Goal: Task Accomplishment & Management: Complete application form

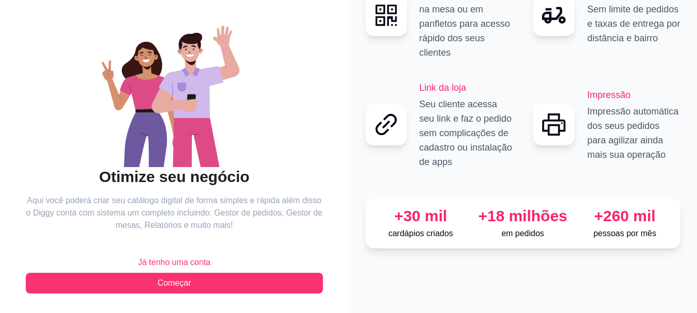
scroll to position [79, 0]
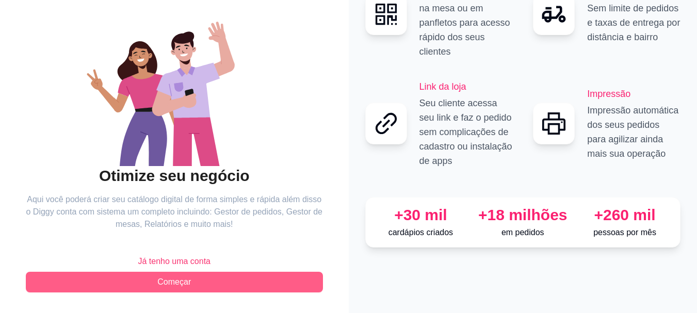
click at [179, 281] on span "Começar" at bounding box center [174, 282] width 34 height 12
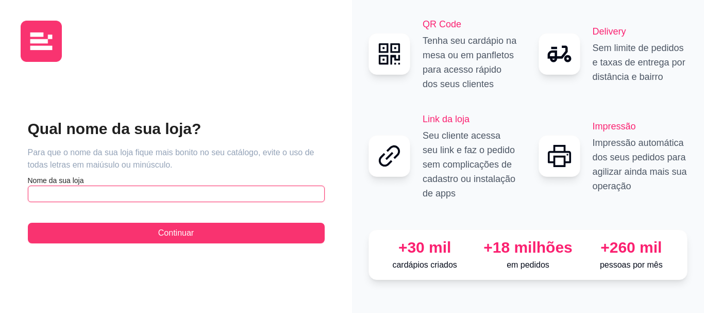
click at [171, 193] on input "text" at bounding box center [176, 194] width 297 height 17
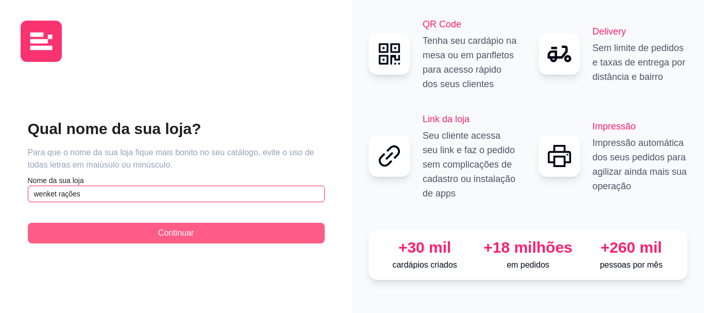
type input "wenket rações"
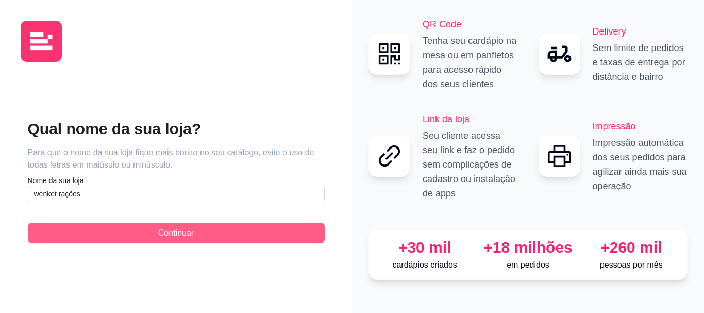
click at [184, 225] on button "Continuar" at bounding box center [176, 233] width 297 height 21
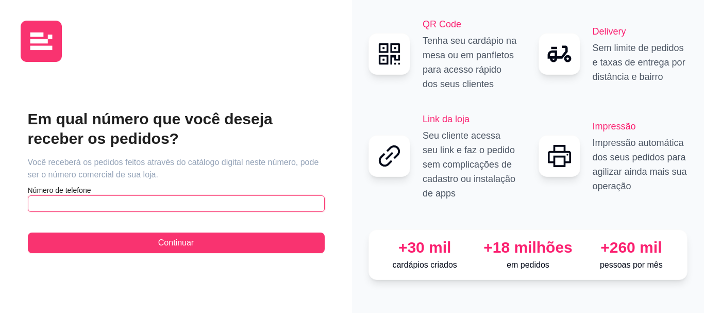
click at [170, 205] on input "text" at bounding box center [176, 203] width 297 height 17
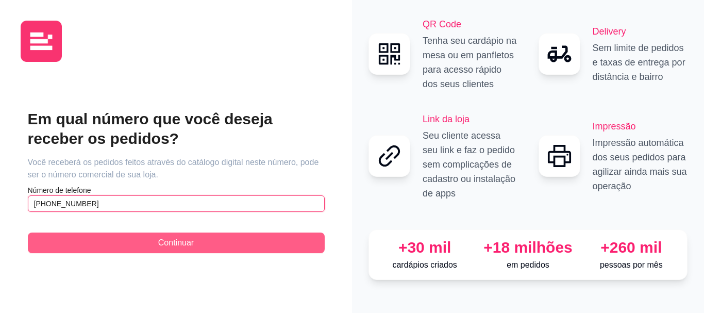
type input "[PHONE_NUMBER]"
click at [185, 244] on span "Continuar" at bounding box center [176, 243] width 36 height 12
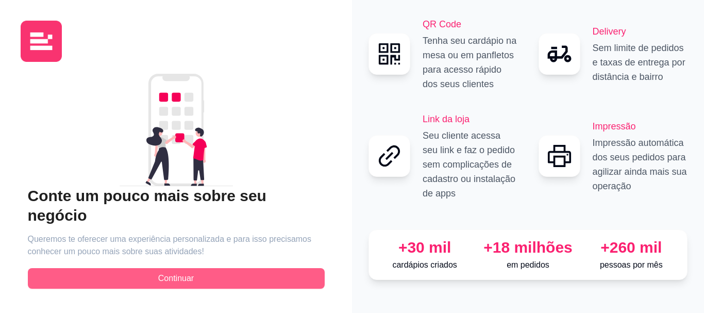
click at [204, 269] on button "Continuar" at bounding box center [176, 278] width 297 height 21
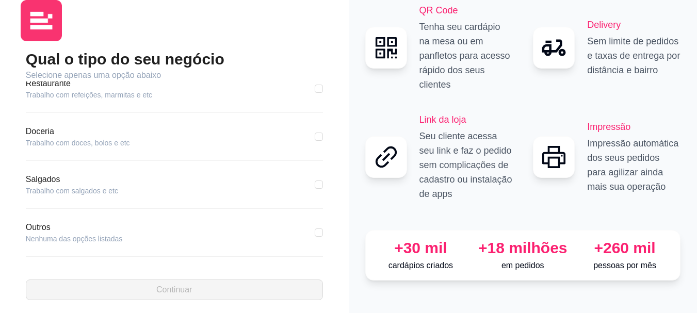
scroll to position [28, 0]
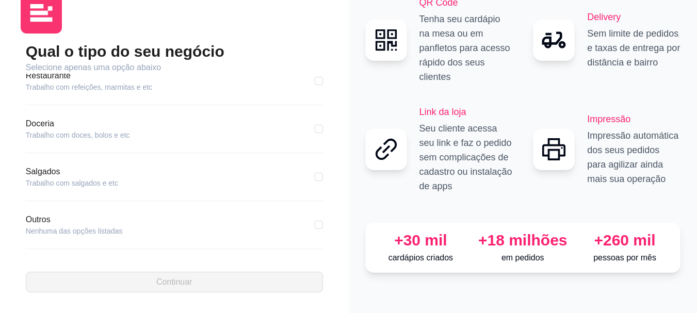
click at [34, 222] on article "Outros" at bounding box center [74, 219] width 97 height 12
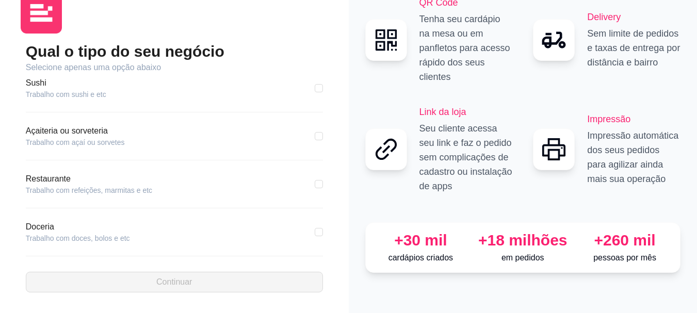
scroll to position [206, 0]
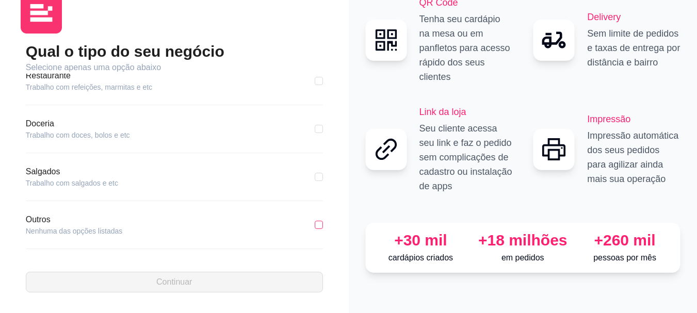
click at [315, 222] on input "checkbox" at bounding box center [319, 225] width 8 height 8
checkbox input "true"
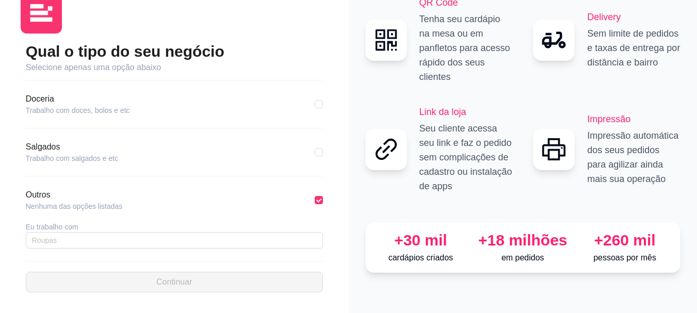
scroll to position [243, 0]
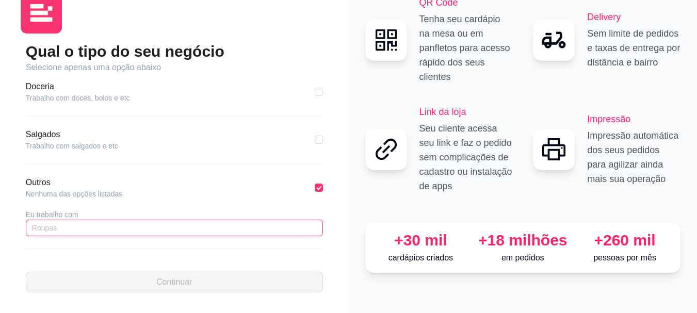
click at [146, 228] on input "text" at bounding box center [174, 228] width 297 height 17
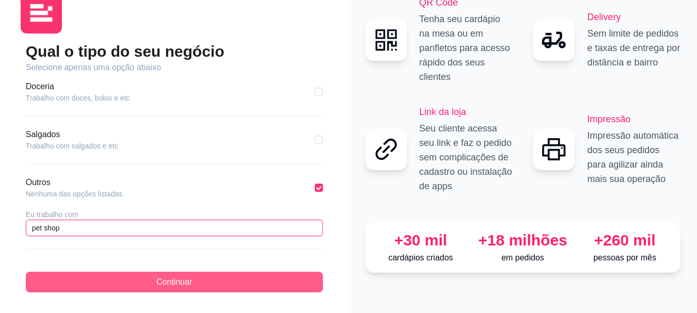
type input "pet shop"
click at [212, 286] on button "Continuar" at bounding box center [174, 282] width 297 height 21
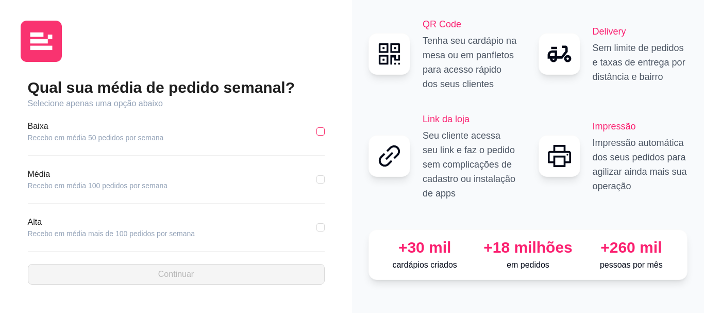
click at [321, 130] on input "checkbox" at bounding box center [321, 131] width 8 height 8
checkbox input "true"
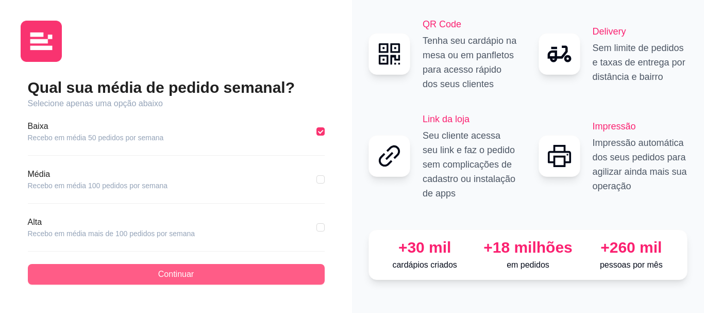
click at [183, 270] on span "Continuar" at bounding box center [176, 274] width 36 height 12
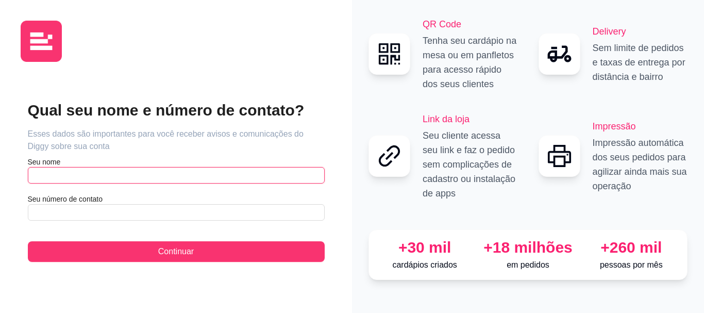
click at [121, 176] on input "text" at bounding box center [176, 175] width 297 height 17
type input "cloves"
click at [138, 213] on input "text" at bounding box center [176, 212] width 297 height 17
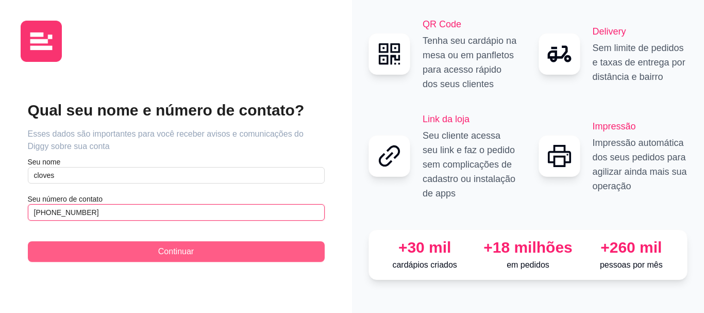
type input "[PHONE_NUMBER]"
click at [173, 244] on button "Continuar" at bounding box center [176, 251] width 297 height 21
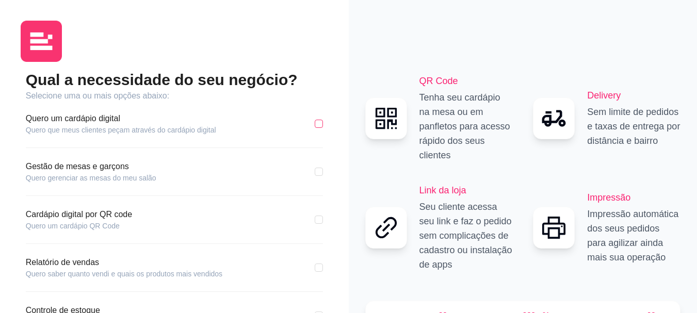
click at [322, 123] on input "checkbox" at bounding box center [319, 124] width 8 height 8
checkbox input "true"
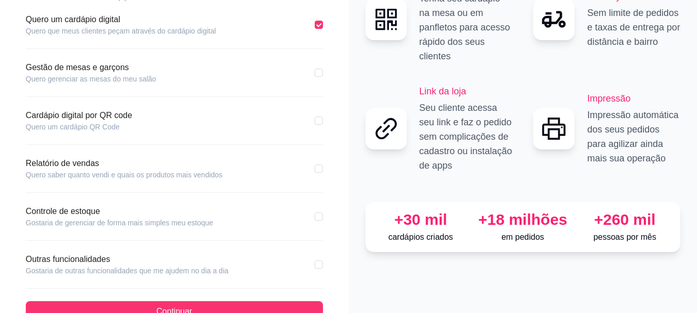
scroll to position [103, 0]
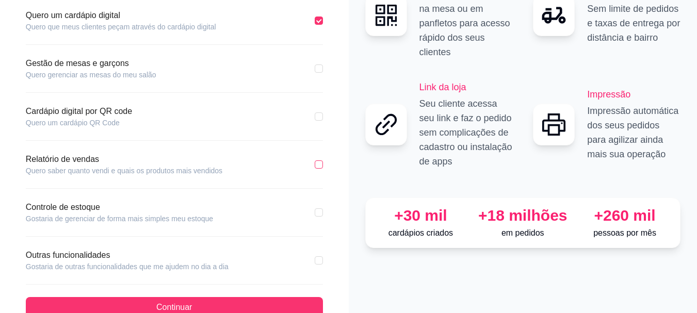
click at [316, 168] on input "checkbox" at bounding box center [319, 164] width 8 height 8
checkbox input "true"
click at [317, 213] on input "checkbox" at bounding box center [319, 212] width 8 height 8
checkbox input "true"
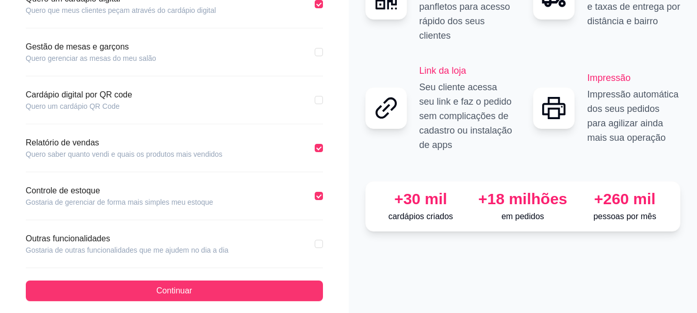
scroll to position [128, 0]
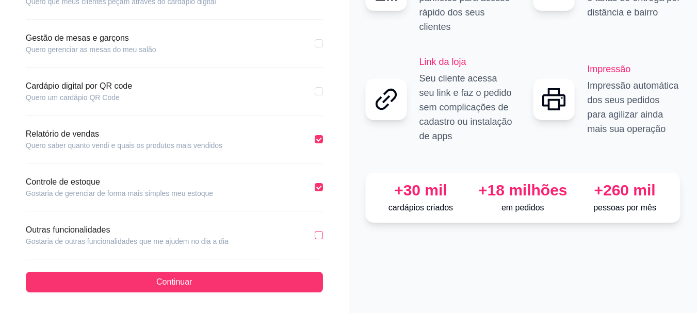
click at [321, 234] on input "checkbox" at bounding box center [319, 235] width 8 height 8
checkbox input "true"
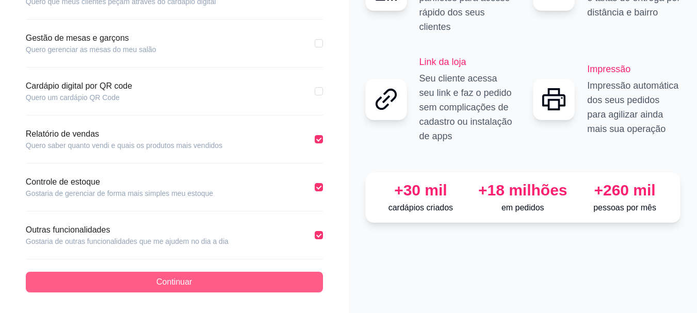
click at [263, 273] on button "Continuar" at bounding box center [174, 282] width 297 height 21
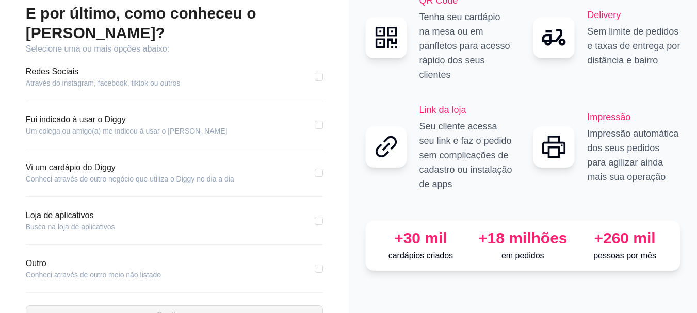
scroll to position [80, 0]
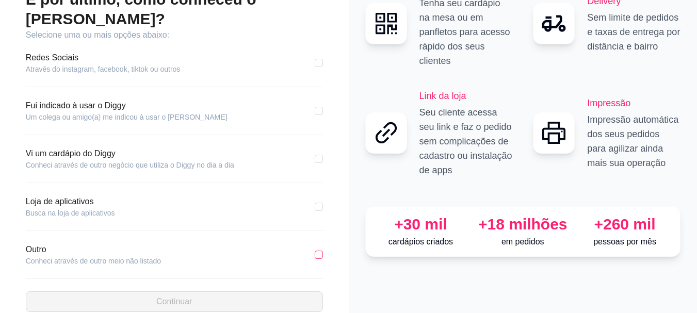
click at [321, 251] on input "checkbox" at bounding box center [319, 255] width 8 height 8
checkbox input "true"
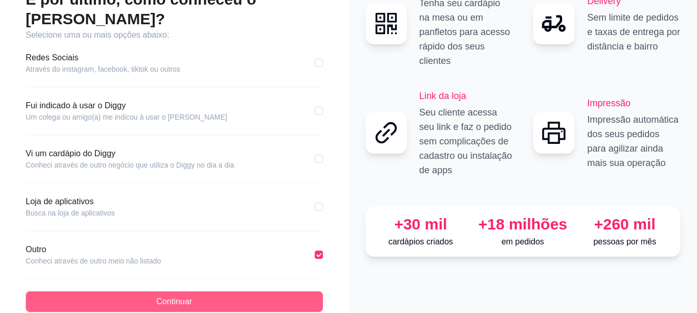
click at [210, 291] on button "Continuar" at bounding box center [174, 301] width 297 height 21
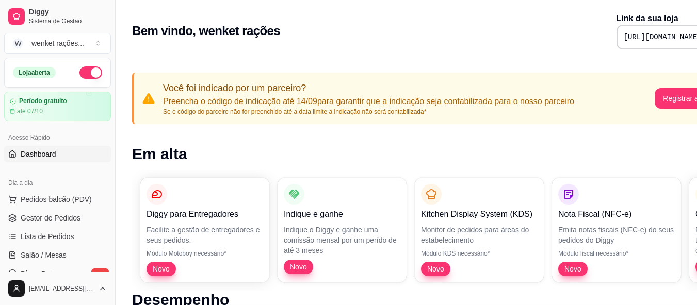
click at [623, 37] on pre "[URL][DOMAIN_NAME]" at bounding box center [662, 37] width 78 height 10
copy div "[URL][DOMAIN_NAME]"
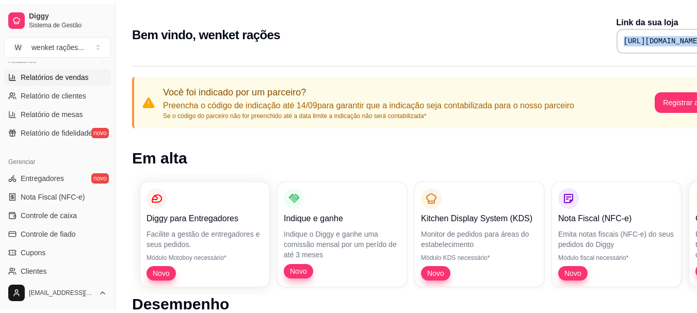
scroll to position [413, 0]
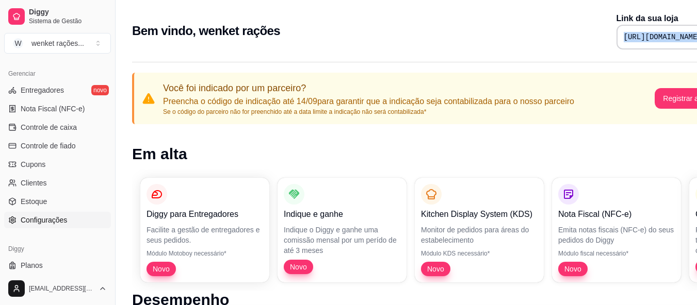
click at [46, 220] on span "Configurações" at bounding box center [44, 220] width 46 height 10
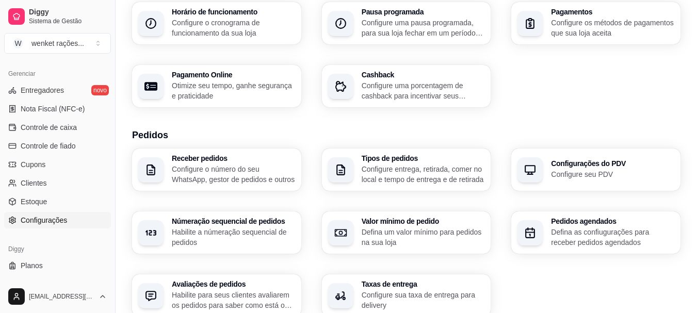
scroll to position [155, 0]
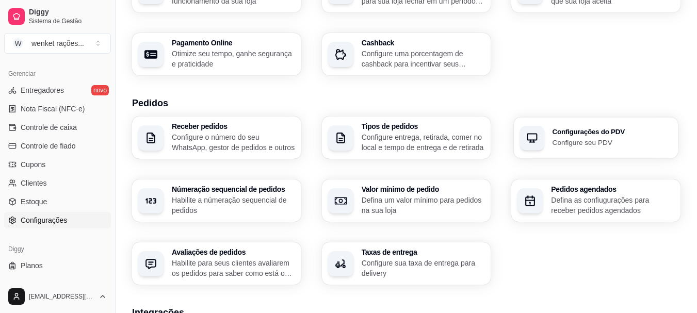
click at [587, 135] on h3 "Configurações do PDV" at bounding box center [611, 131] width 119 height 7
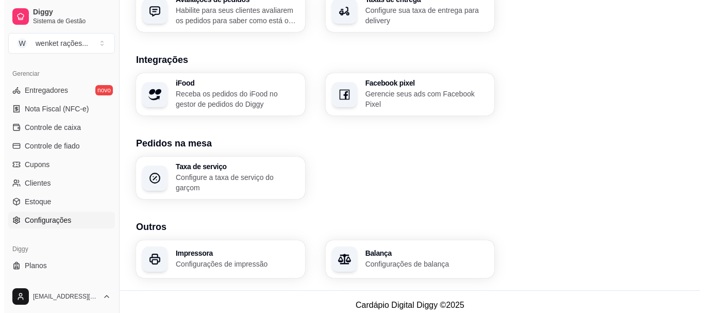
scroll to position [409, 0]
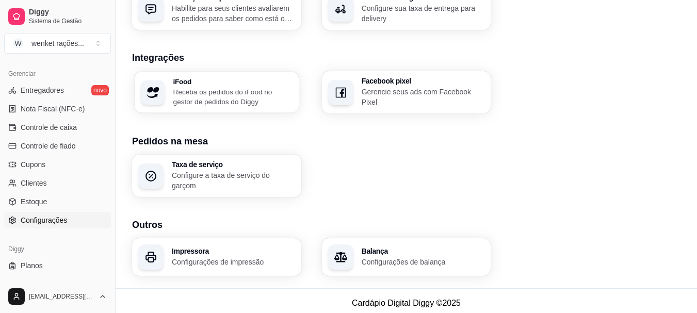
click at [212, 101] on p "Receba os pedidos do iFood no gestor de pedidos do Diggy" at bounding box center [232, 97] width 119 height 20
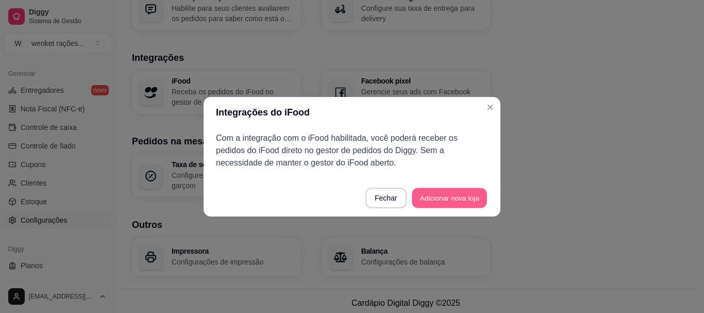
click at [443, 200] on button "Adicionar nova loja" at bounding box center [449, 198] width 75 height 20
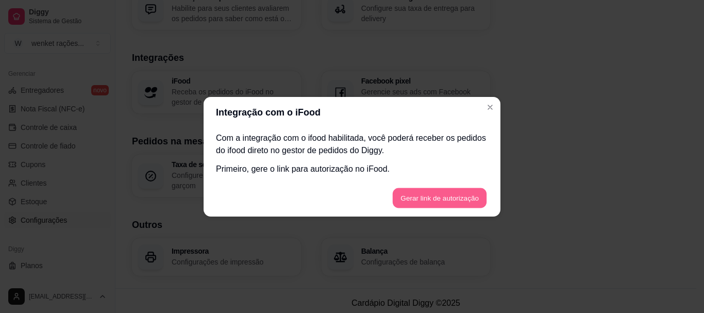
click at [434, 199] on button "Gerar link de autorização" at bounding box center [439, 198] width 94 height 20
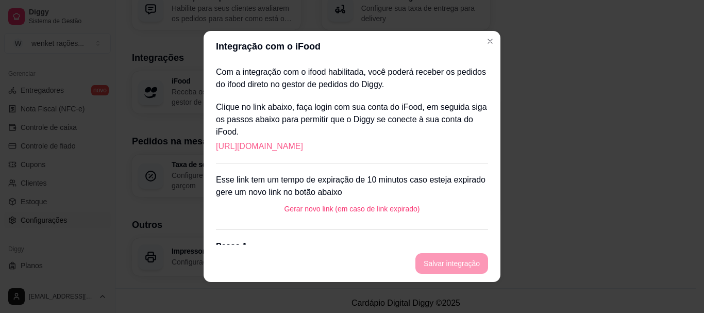
click at [303, 143] on link "[URL][DOMAIN_NAME]" at bounding box center [259, 146] width 87 height 12
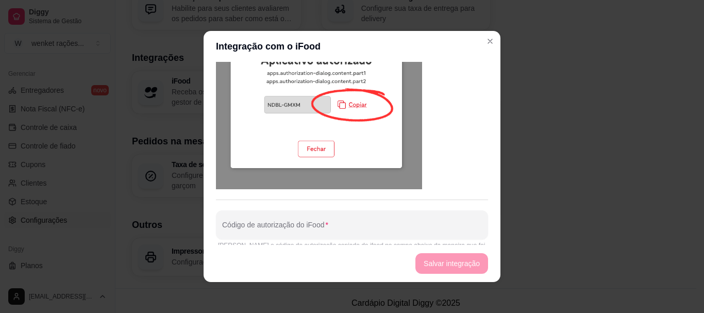
scroll to position [2, 0]
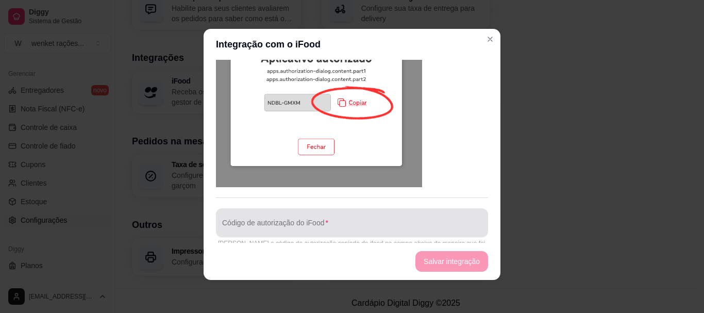
click at [306, 222] on input "Código de autorização do iFood" at bounding box center [352, 227] width 260 height 10
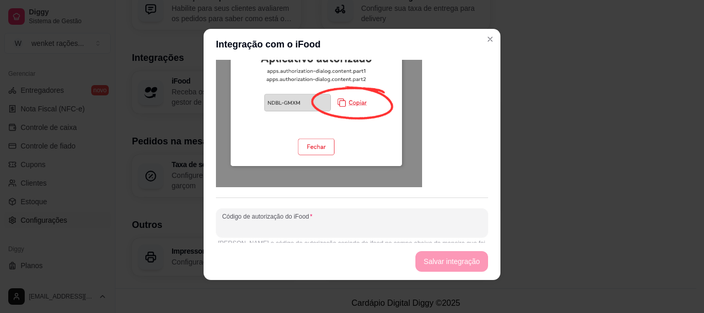
paste input "TCHQ-SCPH"
type input "TCHQ-SCPH"
click at [429, 255] on button "Salvar integração" at bounding box center [452, 262] width 71 height 20
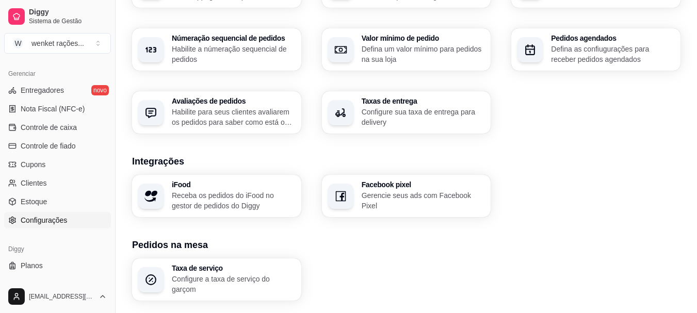
scroll to position [306, 0]
click at [57, 109] on span "Nota Fiscal (NFC-e)" at bounding box center [53, 109] width 64 height 10
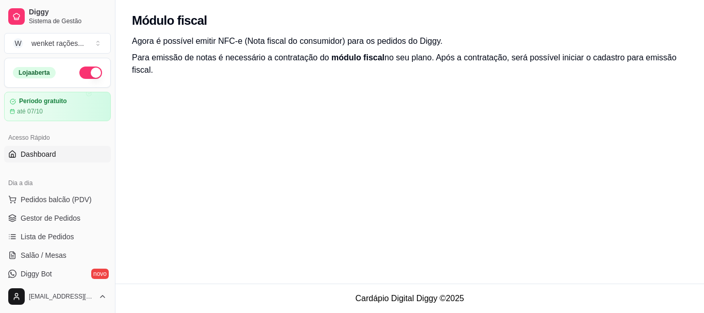
click at [41, 154] on span "Dashboard" at bounding box center [39, 154] width 36 height 10
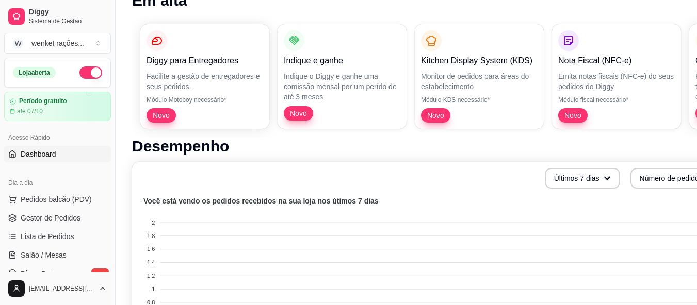
scroll to position [155, 0]
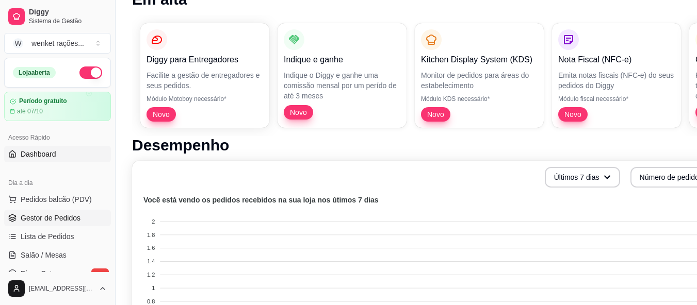
click at [58, 219] on span "Gestor de Pedidos" at bounding box center [51, 218] width 60 height 10
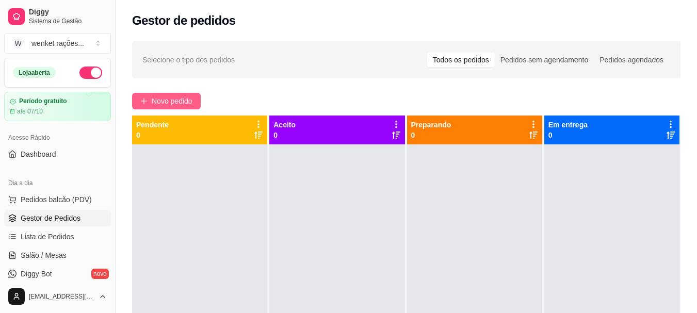
click at [175, 99] on span "Novo pedido" at bounding box center [172, 100] width 41 height 11
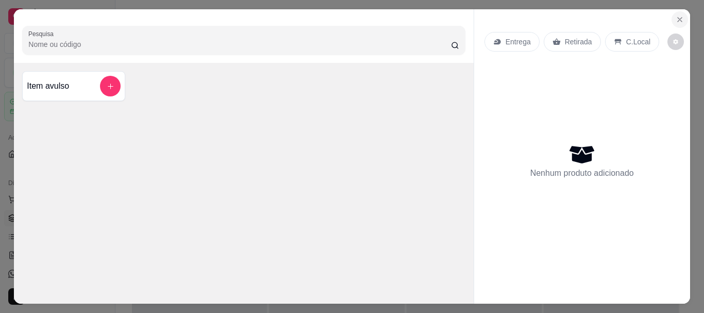
click at [676, 15] on icon "Close" at bounding box center [680, 19] width 8 height 8
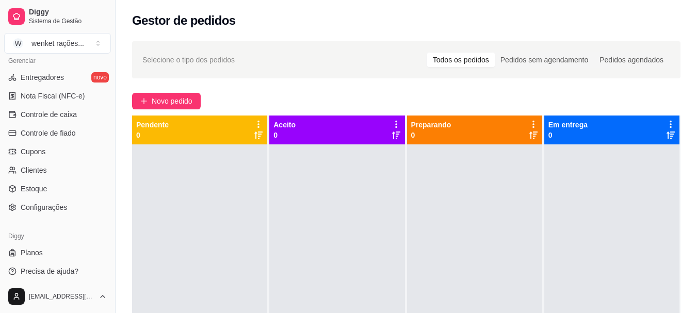
scroll to position [429, 0]
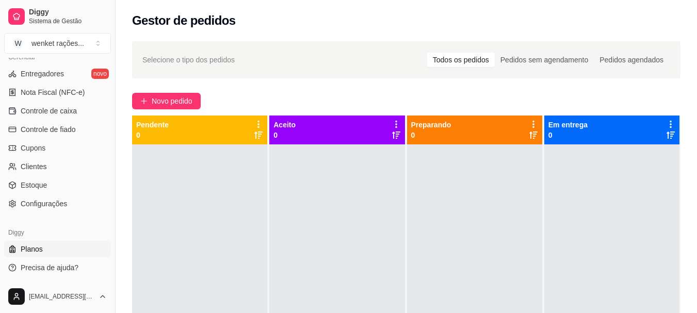
click at [24, 250] on span "Planos" at bounding box center [32, 249] width 22 height 10
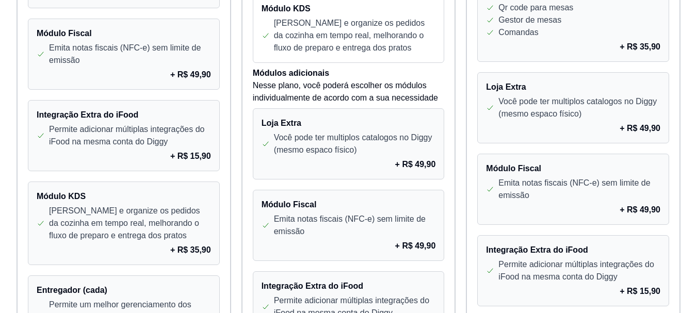
scroll to position [732, 0]
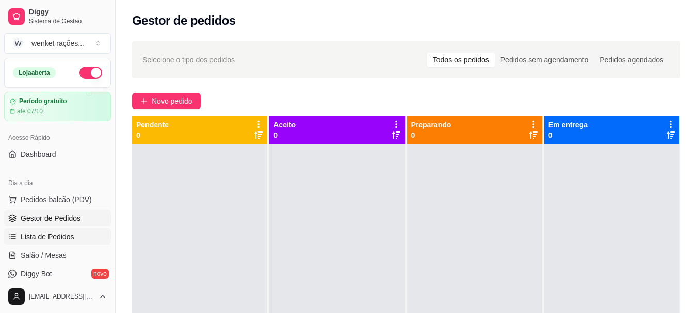
click at [56, 235] on span "Lista de Pedidos" at bounding box center [48, 237] width 54 height 10
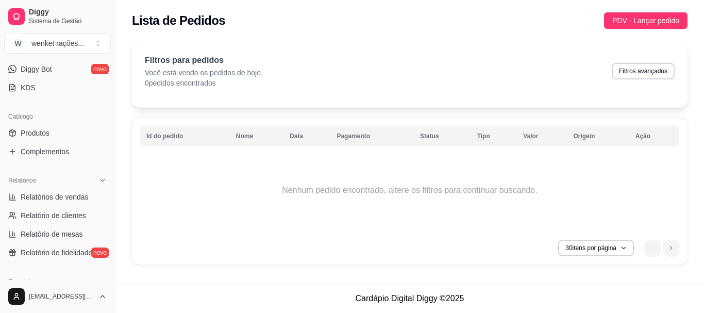
scroll to position [206, 0]
click at [38, 128] on span "Produtos" at bounding box center [35, 131] width 29 height 10
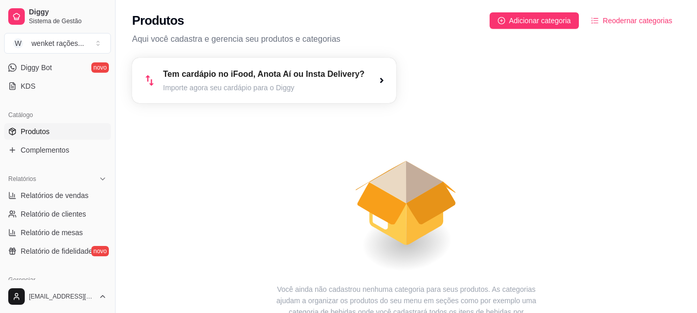
click at [382, 79] on icon "button" at bounding box center [381, 80] width 8 height 8
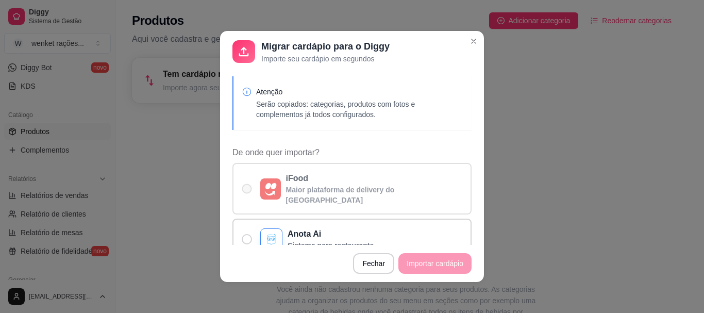
click at [248, 185] on span "De onde quer importar?" at bounding box center [247, 189] width 10 height 10
click at [248, 191] on input "iFood Maior plataforma de delivery do [GEOGRAPHIC_DATA]" at bounding box center [244, 194] width 7 height 7
radio input "true"
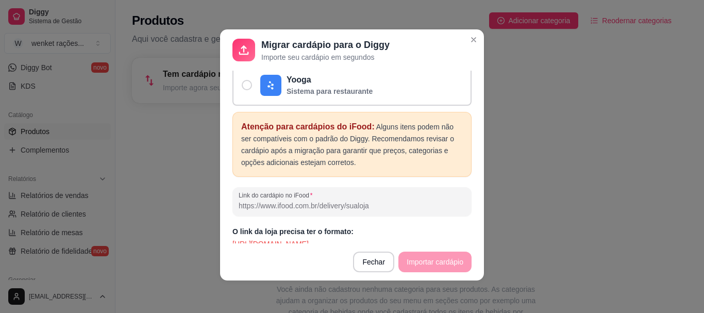
scroll to position [2, 0]
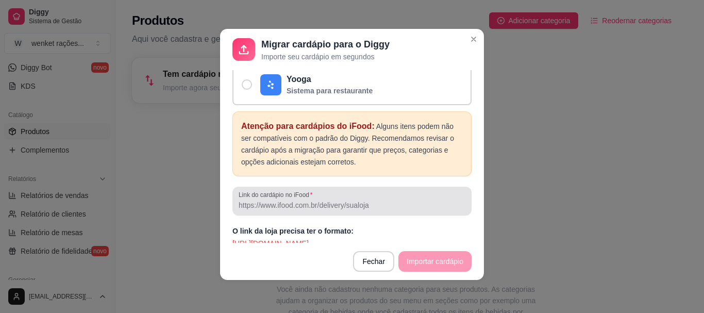
click at [315, 200] on input "Link do cardápio no iFood" at bounding box center [352, 205] width 227 height 10
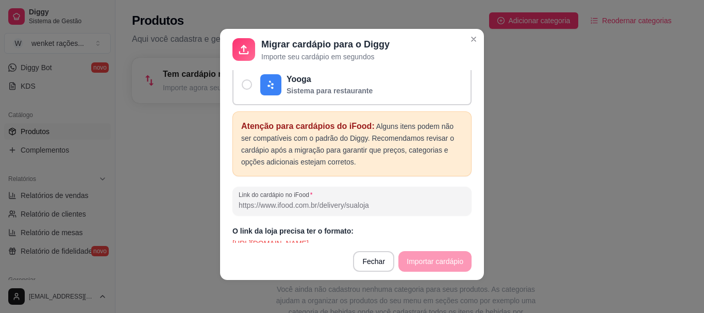
paste input "[URL][DOMAIN_NAME][US_STATE]"
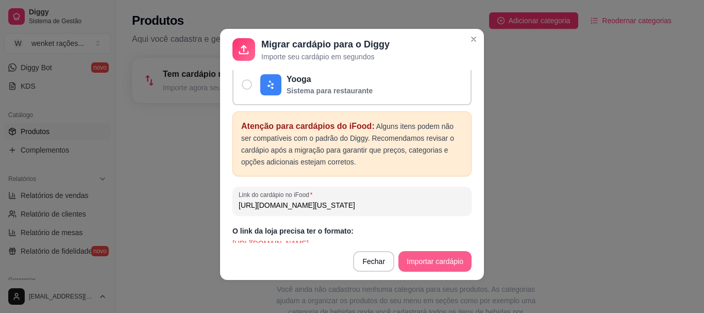
type input "[URL][DOMAIN_NAME][US_STATE]"
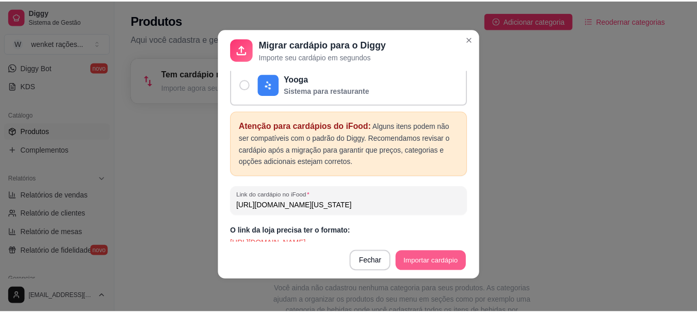
scroll to position [0, 0]
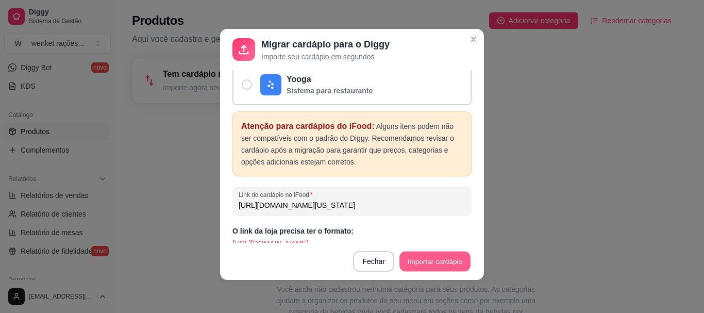
click at [430, 258] on button "Importar cardápio" at bounding box center [435, 262] width 71 height 20
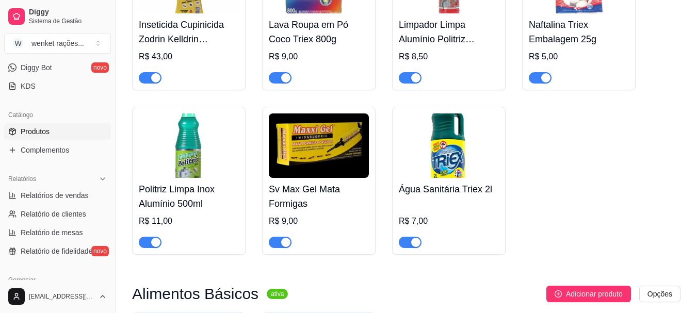
scroll to position [361, 0]
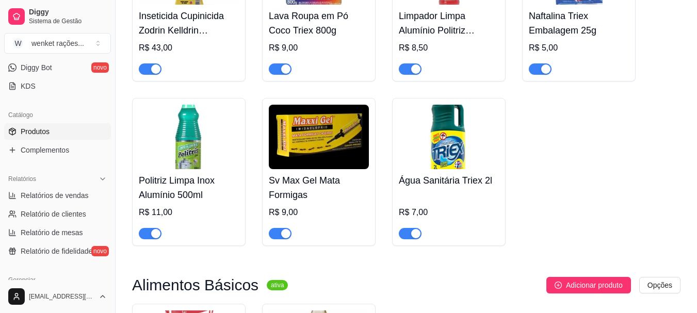
click at [406, 236] on span "button" at bounding box center [410, 233] width 23 height 11
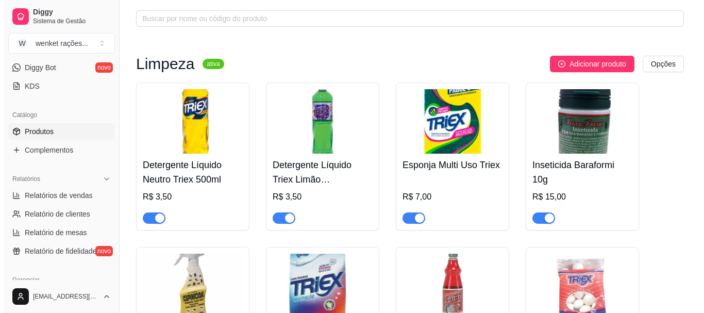
scroll to position [0, 0]
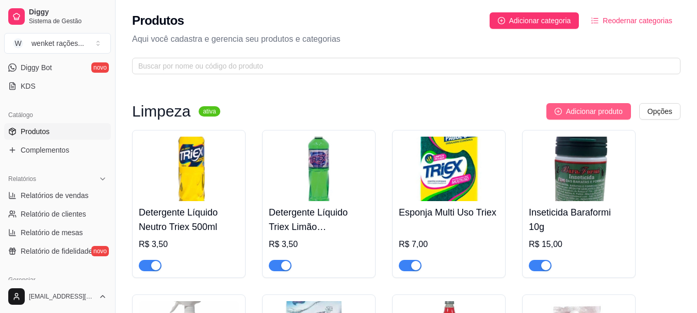
click at [571, 110] on span "Adicionar produto" at bounding box center [594, 111] width 57 height 11
click at [318, 176] on img at bounding box center [319, 169] width 100 height 64
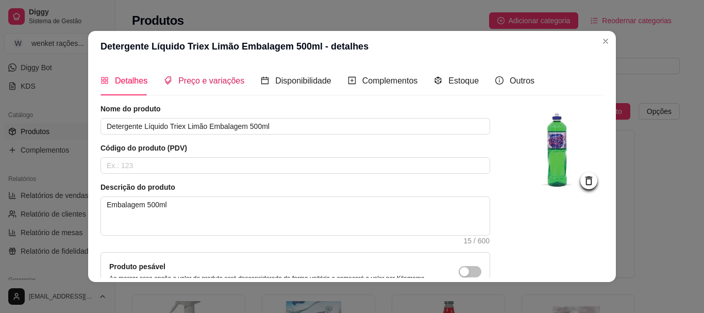
click at [208, 83] on span "Preço e variações" at bounding box center [211, 80] width 66 height 9
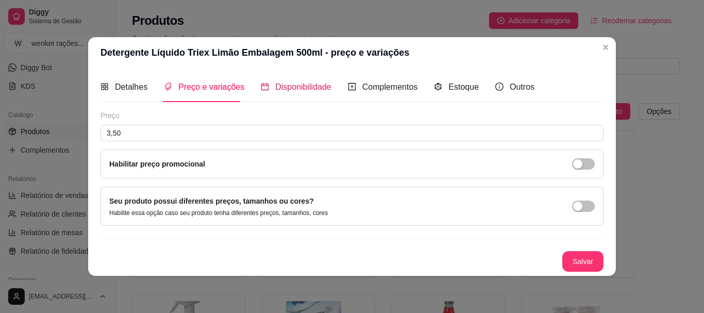
click at [285, 87] on span "Disponibilidade" at bounding box center [303, 87] width 56 height 9
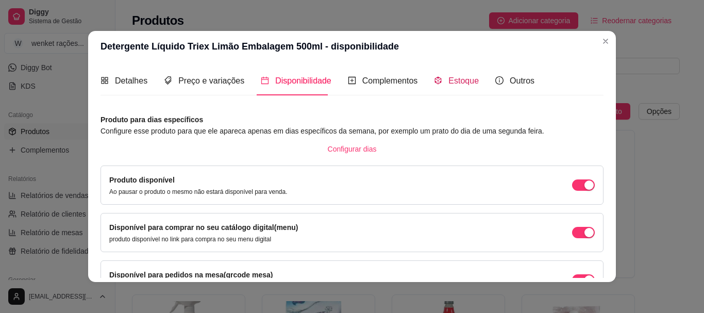
click at [453, 80] on span "Estoque" at bounding box center [464, 80] width 30 height 9
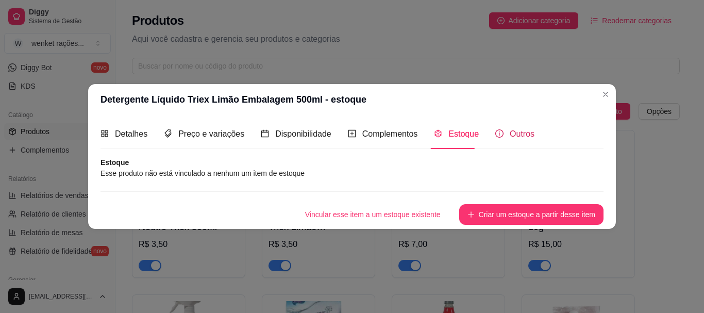
click at [522, 131] on span "Outros" at bounding box center [522, 133] width 25 height 9
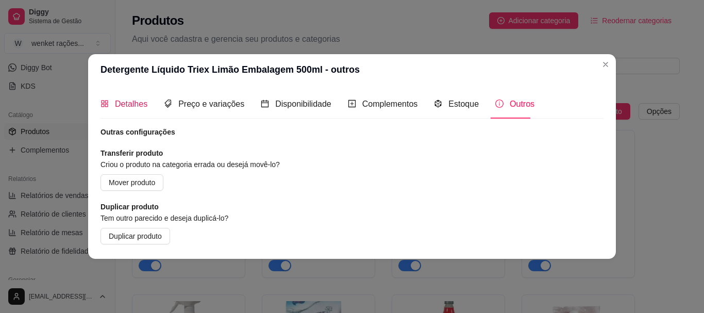
click at [128, 97] on div "Detalhes" at bounding box center [124, 103] width 47 height 13
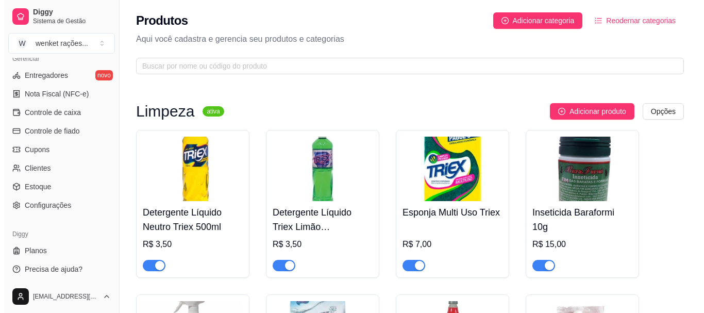
scroll to position [429, 0]
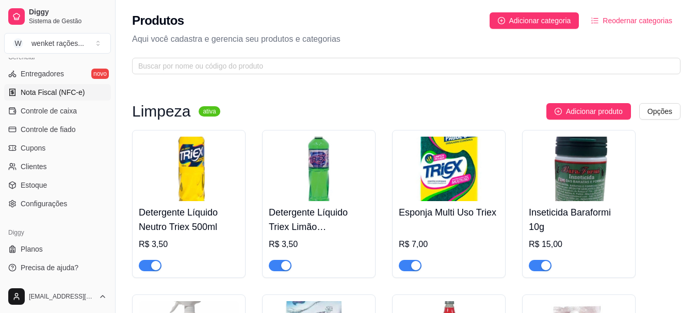
click at [57, 91] on span "Nota Fiscal (NFC-e)" at bounding box center [53, 92] width 64 height 10
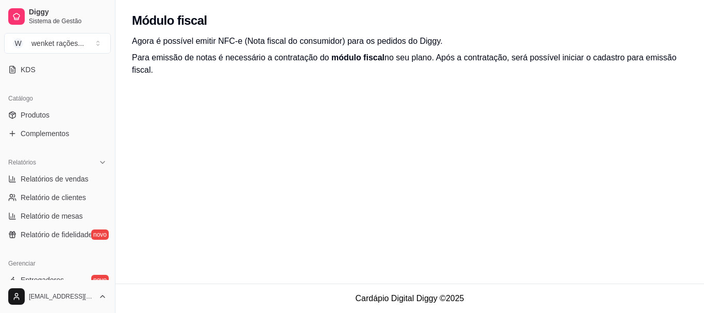
scroll to position [68, 0]
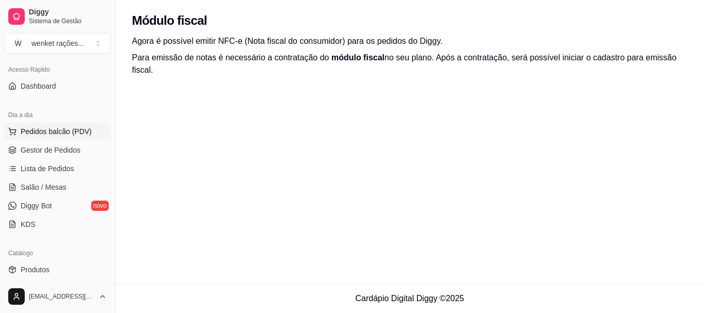
click at [60, 126] on span "Pedidos balcão (PDV)" at bounding box center [56, 131] width 71 height 10
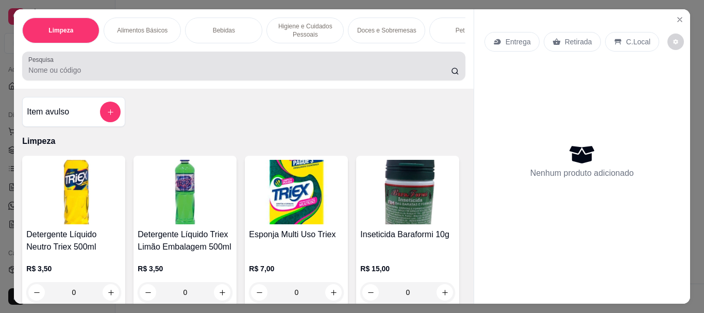
click at [118, 72] on input "Pesquisa" at bounding box center [239, 70] width 423 height 10
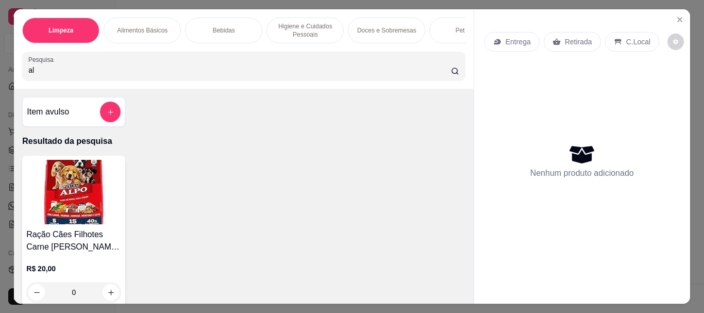
type input "a"
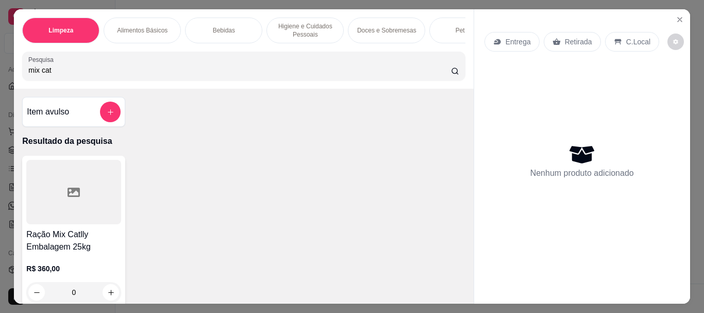
type input "mix cat"
click at [68, 197] on icon at bounding box center [74, 192] width 12 height 9
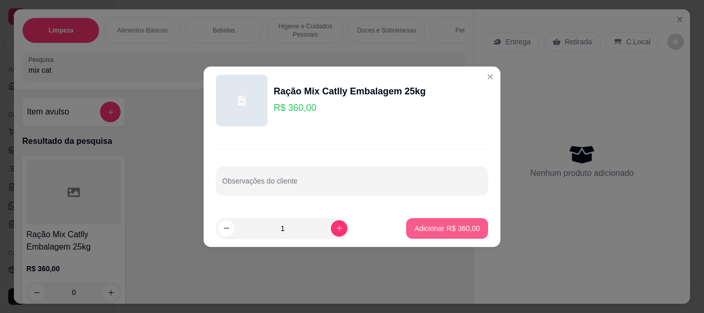
click at [423, 223] on button "Adicionar R$ 360,00" at bounding box center [447, 228] width 82 height 21
type input "1"
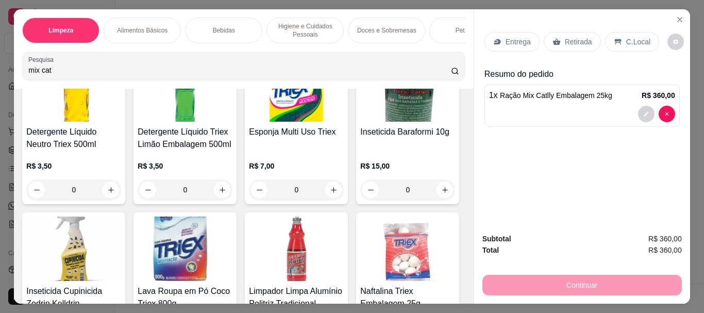
scroll to position [309, 0]
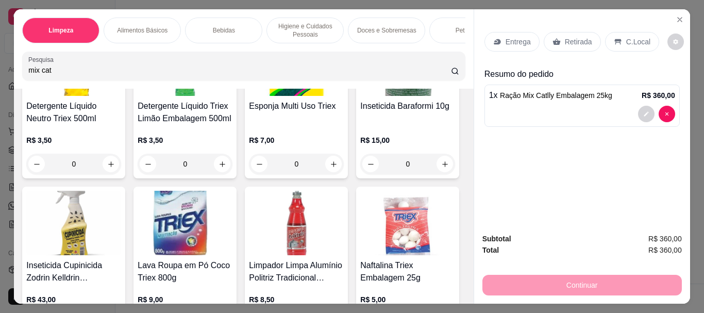
click at [399, 135] on div "Detergente Líquido Neutro Triex 500ml R$ 3,50 0 Detergente Líquido Triex Limão …" at bounding box center [243, 262] width 443 height 470
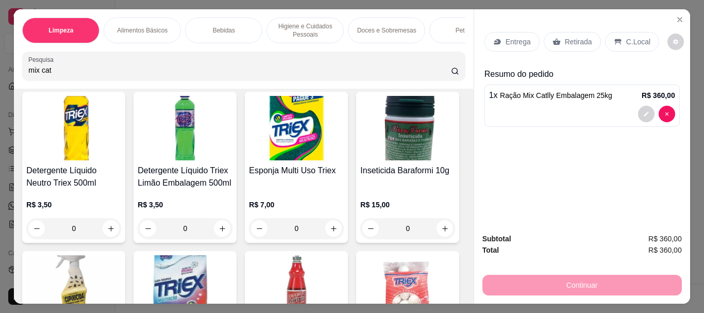
scroll to position [103, 0]
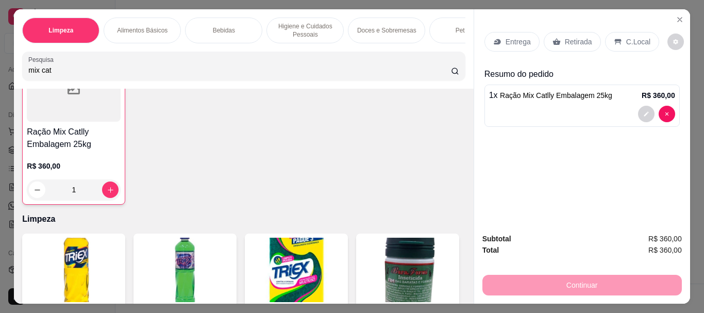
click at [124, 27] on p "Alimentos Básicos" at bounding box center [142, 30] width 51 height 8
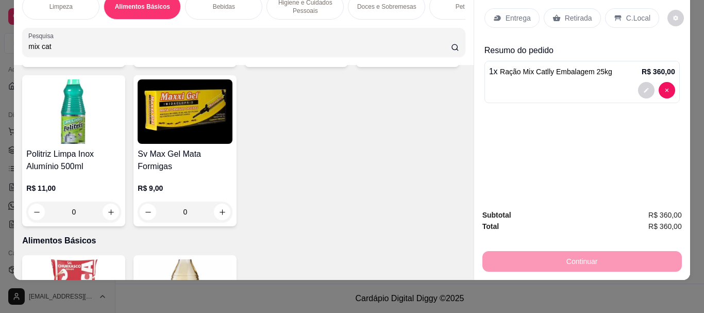
scroll to position [473, 0]
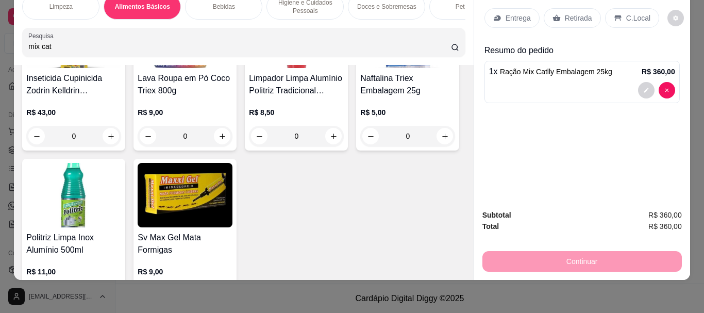
click at [249, 68] on img at bounding box center [296, 36] width 95 height 64
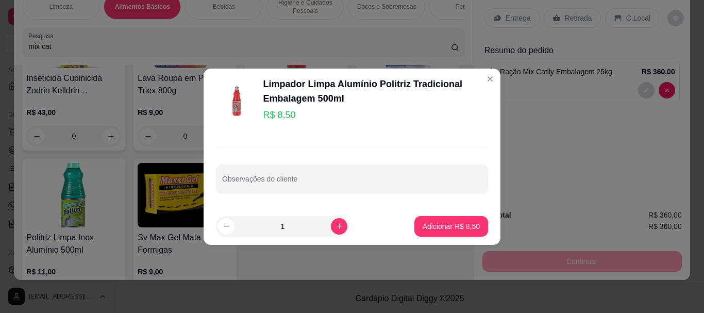
click at [295, 224] on input "1" at bounding box center [283, 226] width 96 height 21
click at [295, 229] on input "500" at bounding box center [283, 226] width 96 height 21
click at [285, 228] on input "500" at bounding box center [283, 226] width 96 height 21
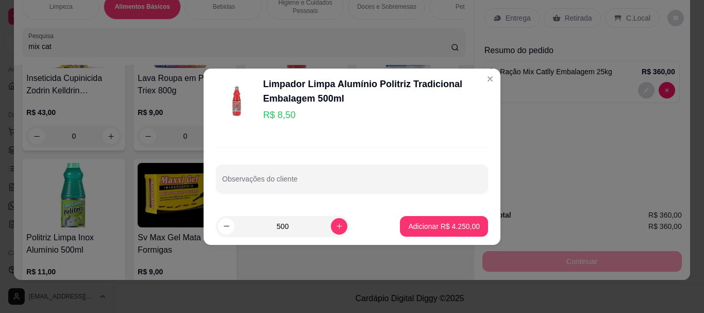
click at [285, 228] on input "500" at bounding box center [283, 226] width 96 height 21
type input "0"
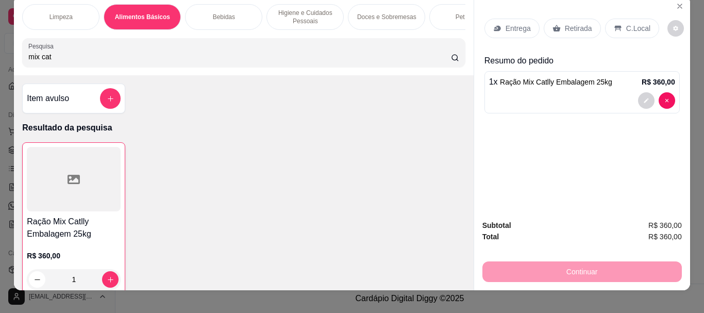
scroll to position [0, 0]
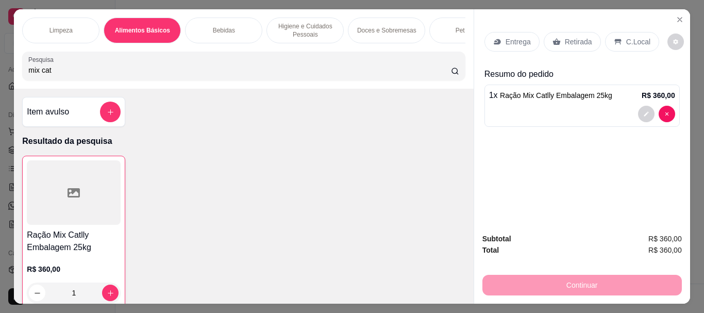
click at [58, 27] on p "Limpeza" at bounding box center [61, 30] width 23 height 8
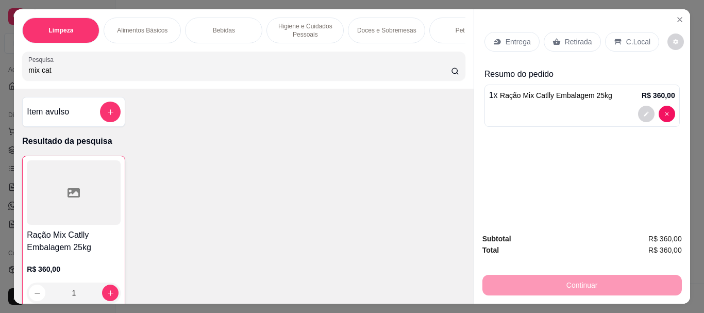
click at [307, 25] on p "Higiene e Cuidados Pessoais" at bounding box center [305, 30] width 60 height 17
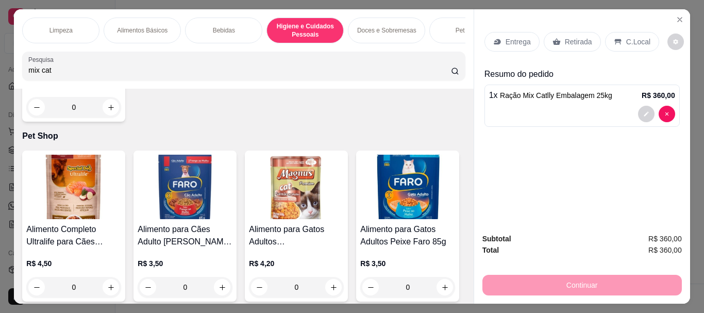
click at [442, 26] on div "Pet Shop" at bounding box center [468, 31] width 77 height 26
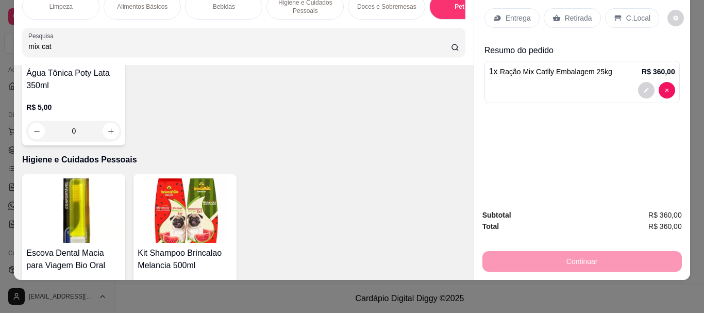
scroll to position [1469, 0]
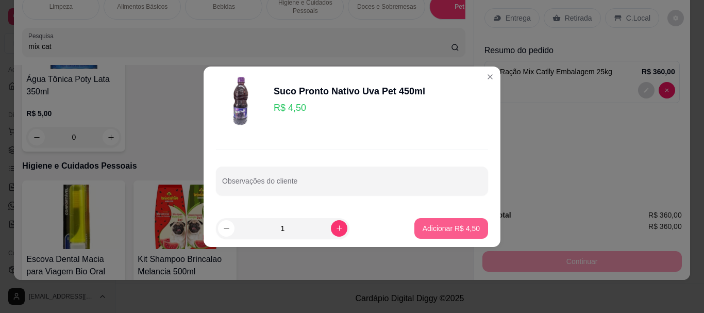
click at [445, 228] on p "Adicionar R$ 4,50" at bounding box center [451, 228] width 57 height 10
type input "1"
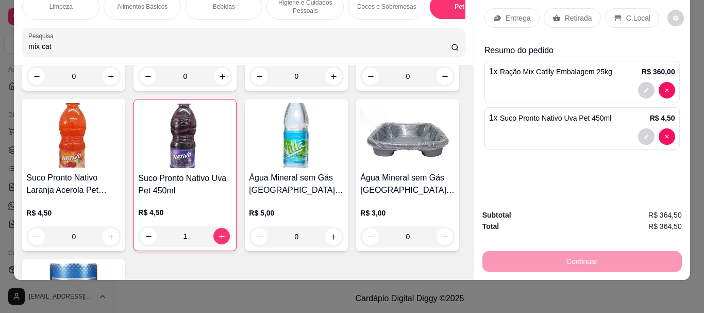
scroll to position [0, 0]
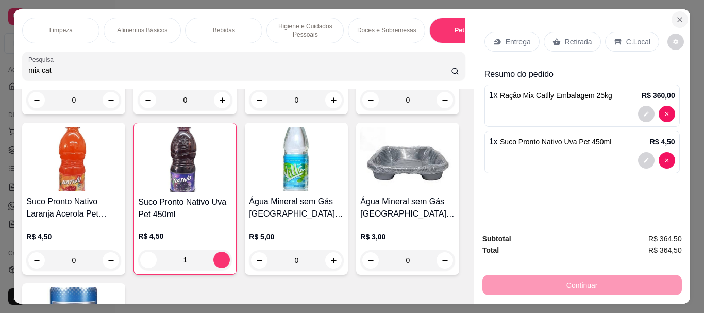
click at [676, 15] on icon "Close" at bounding box center [680, 19] width 8 height 8
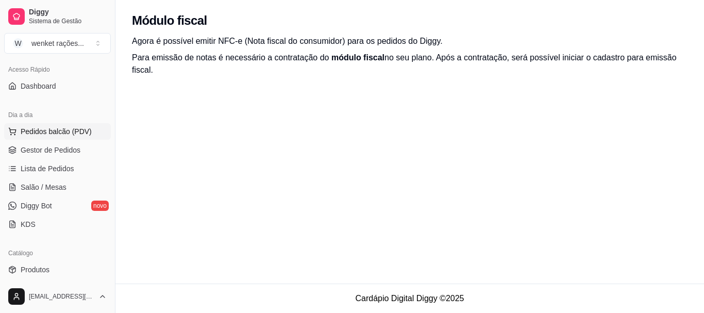
click at [54, 130] on span "Pedidos balcão (PDV)" at bounding box center [56, 131] width 71 height 10
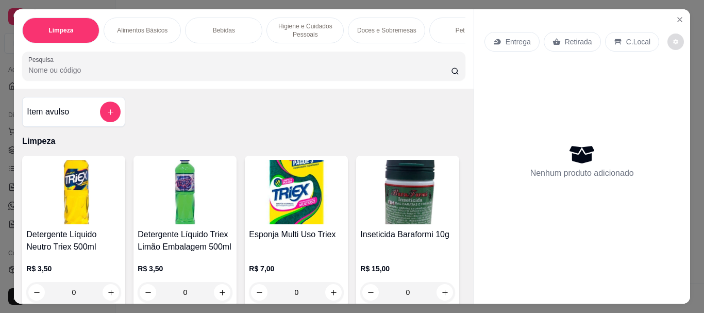
click at [669, 41] on button "decrease-product-quantity" at bounding box center [676, 42] width 17 height 17
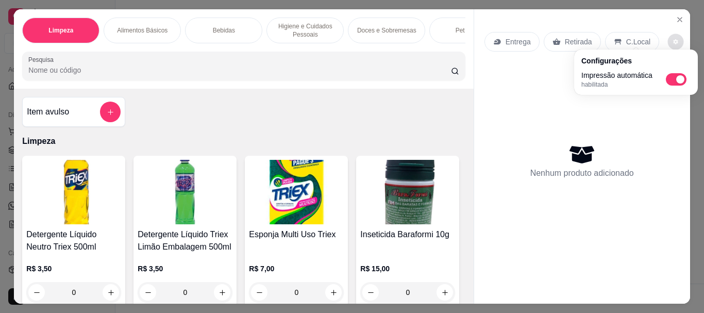
click at [535, 98] on div "Nenhum produto adicionado" at bounding box center [582, 161] width 195 height 202
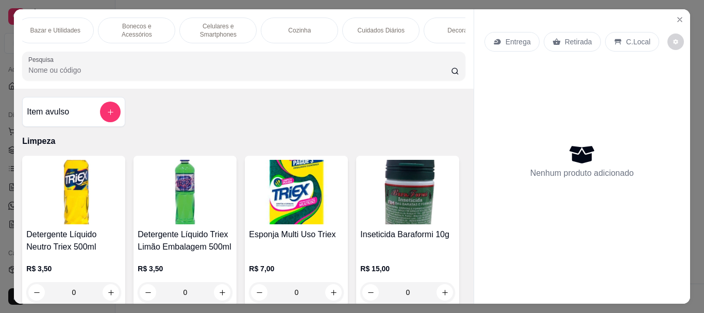
scroll to position [0, 598]
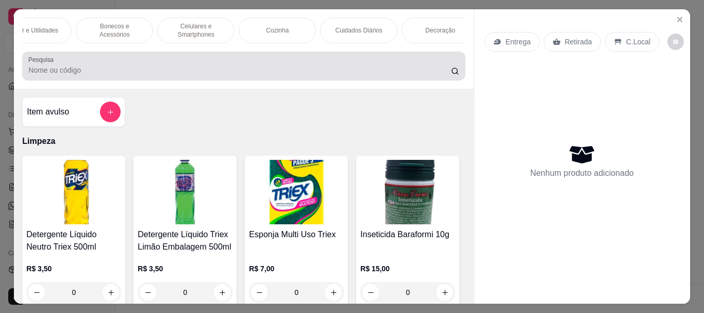
click at [68, 71] on input "Pesquisa" at bounding box center [239, 70] width 423 height 10
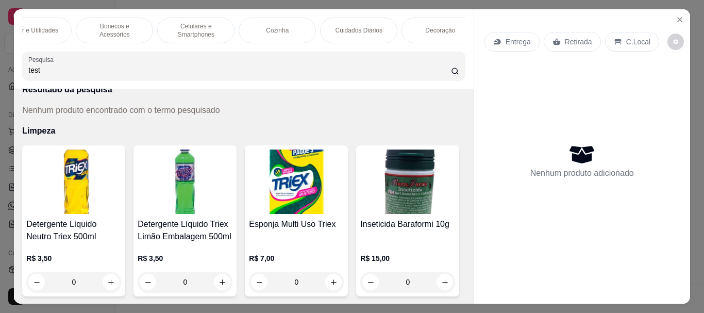
scroll to position [0, 0]
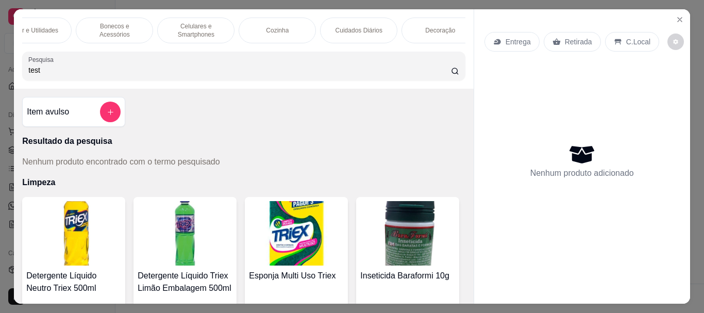
type input "test"
click at [676, 18] on icon "Close" at bounding box center [680, 19] width 8 height 8
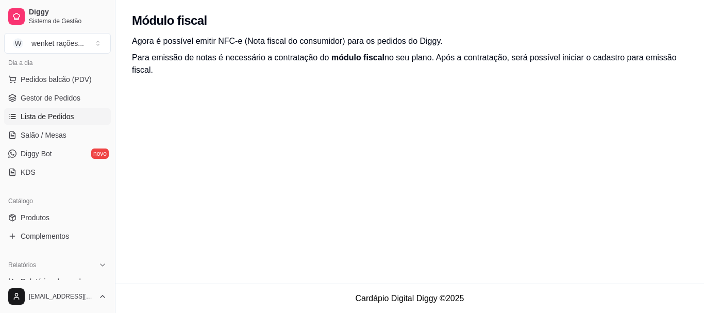
scroll to position [171, 0]
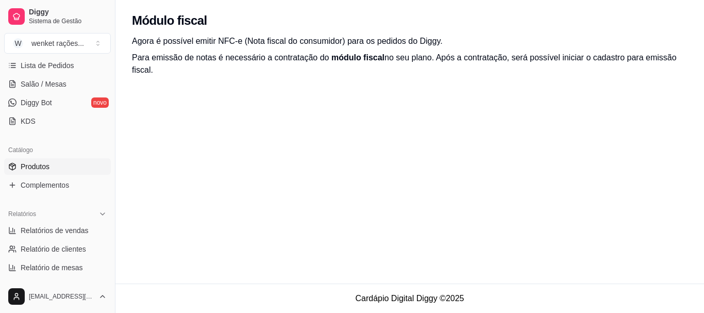
click at [39, 164] on span "Produtos" at bounding box center [35, 166] width 29 height 10
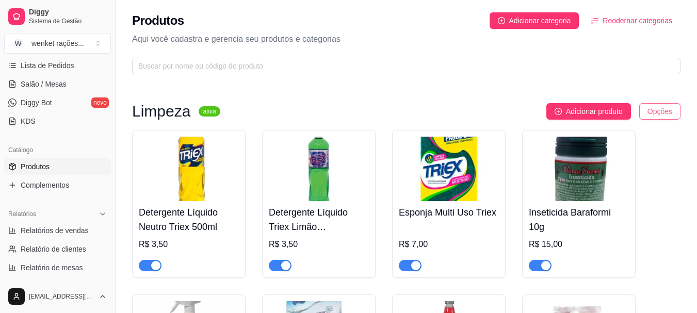
click at [659, 112] on html "Diggy Sistema de Gestão W wenket rações ... Loja aberta Período gratuito até 07…" at bounding box center [348, 156] width 697 height 313
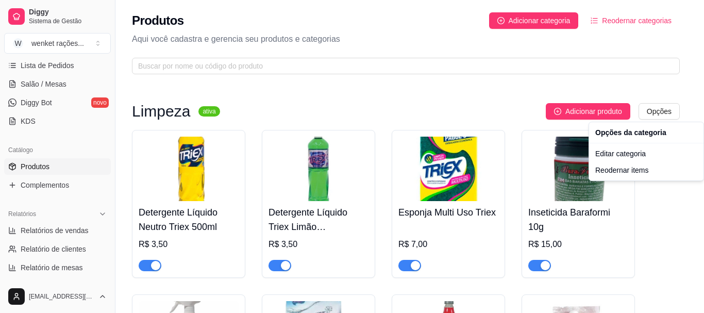
click at [522, 94] on html "Diggy Sistema de Gestão W wenket rações ... Loja aberta Período gratuito até 07…" at bounding box center [352, 156] width 704 height 313
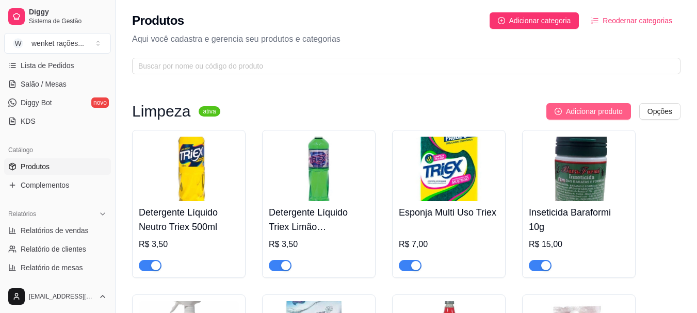
click at [603, 112] on span "Adicionar produto" at bounding box center [594, 111] width 57 height 11
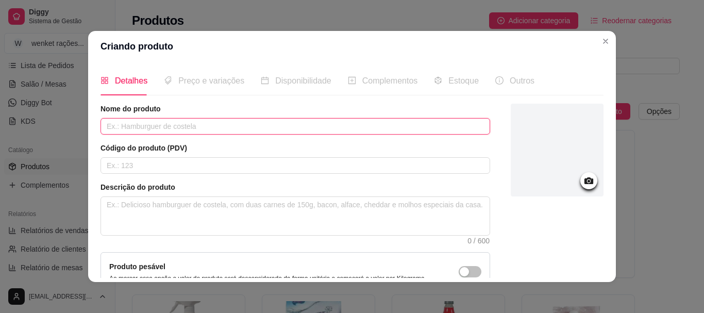
click at [132, 121] on input "text" at bounding box center [296, 126] width 390 height 17
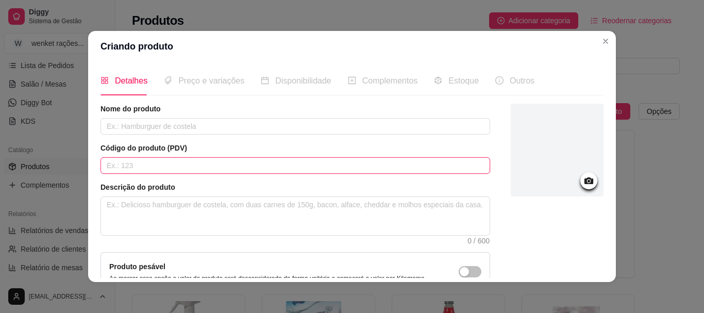
click at [167, 158] on input "text" at bounding box center [296, 165] width 390 height 17
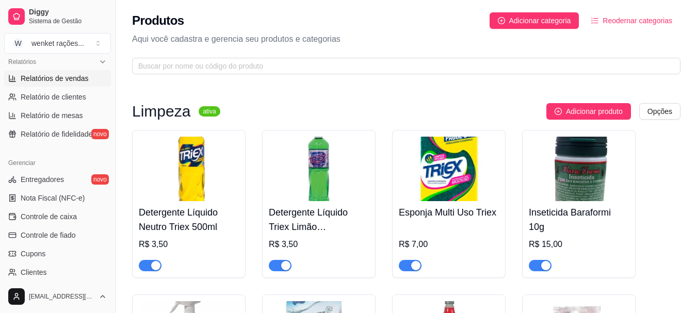
scroll to position [326, 0]
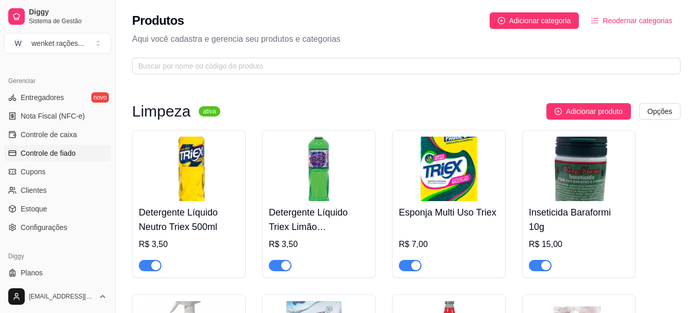
scroll to position [429, 0]
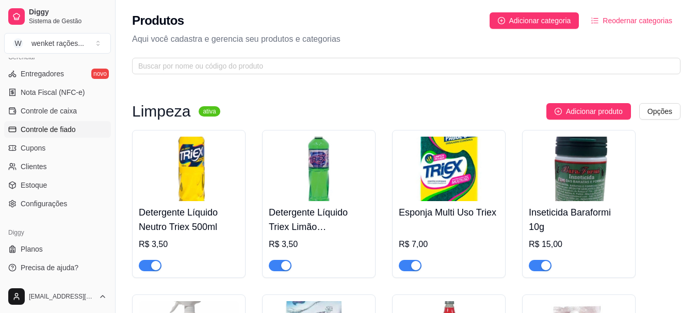
click at [57, 128] on span "Controle de fiado" at bounding box center [48, 129] width 55 height 10
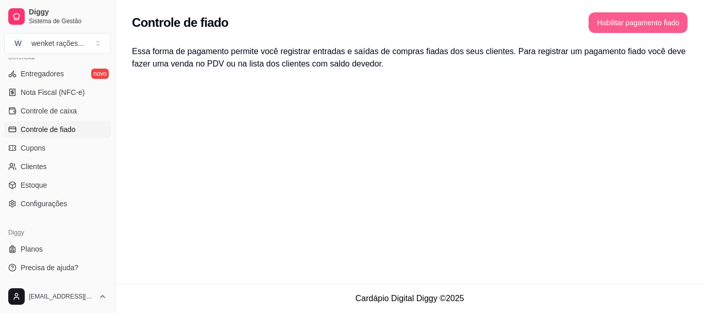
click at [618, 22] on button "Habilitar pagamento fiado" at bounding box center [638, 22] width 99 height 21
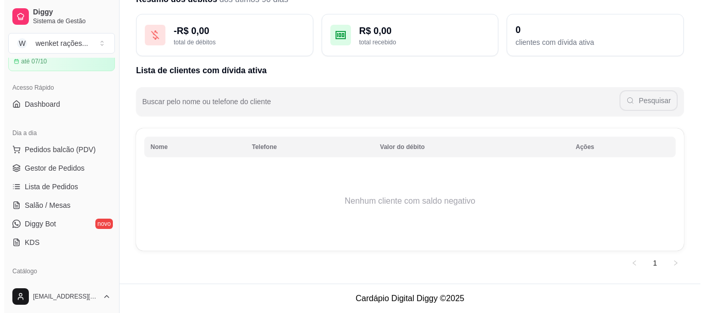
scroll to position [17, 0]
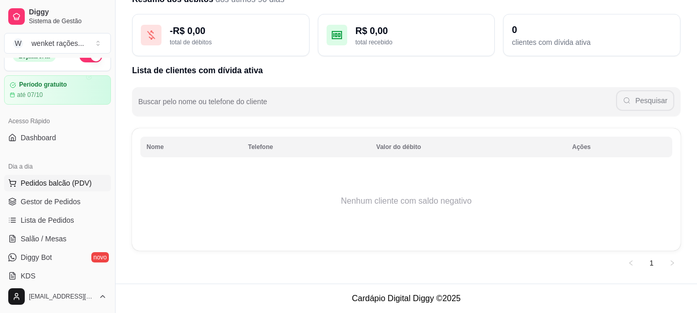
click at [57, 181] on span "Pedidos balcão (PDV)" at bounding box center [56, 183] width 71 height 10
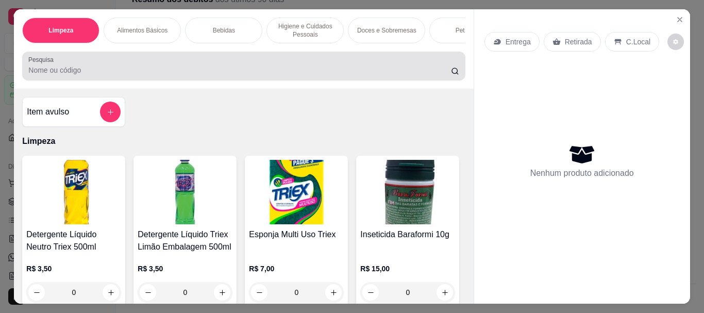
click at [79, 76] on div at bounding box center [243, 66] width 431 height 21
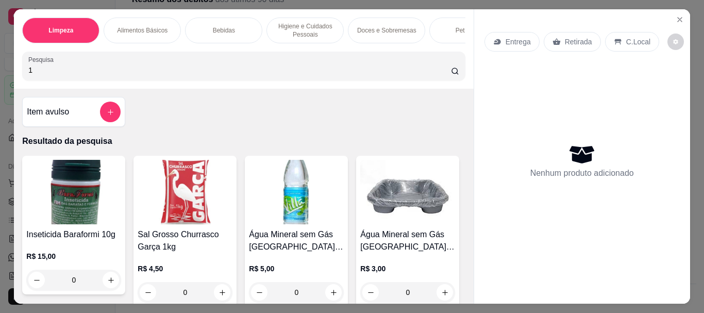
type input "1"
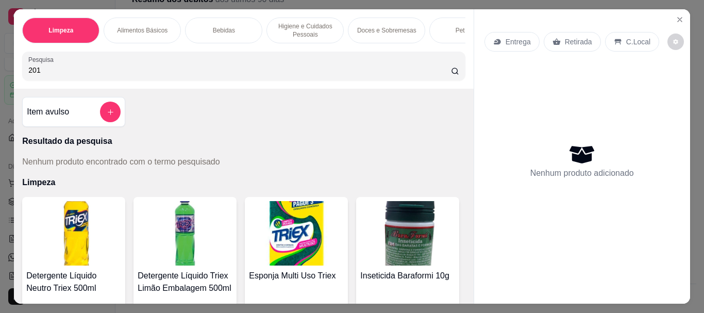
type input "201"
click at [676, 15] on icon "Close" at bounding box center [680, 19] width 8 height 8
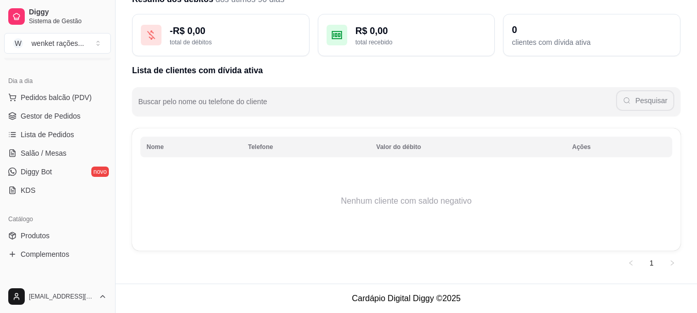
scroll to position [103, 0]
click at [40, 132] on span "Lista de Pedidos" at bounding box center [48, 133] width 54 height 10
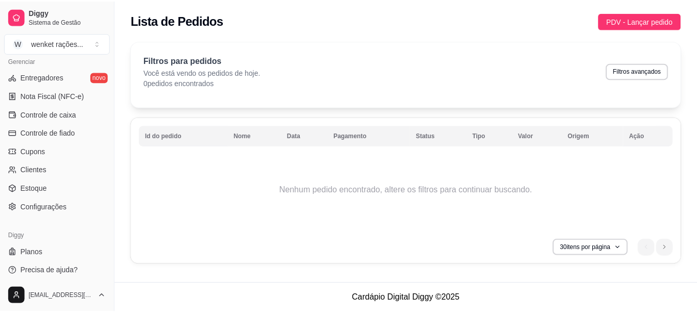
scroll to position [429, 0]
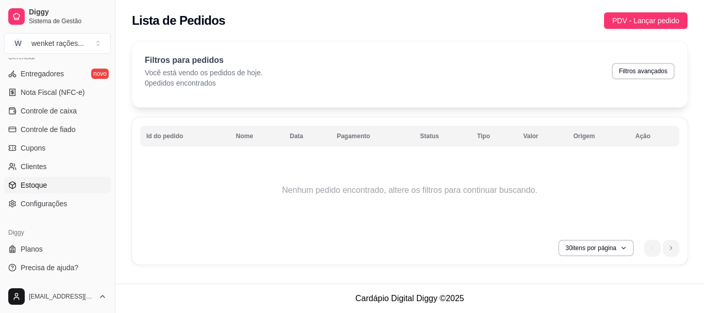
click at [36, 178] on link "Estoque" at bounding box center [57, 185] width 107 height 17
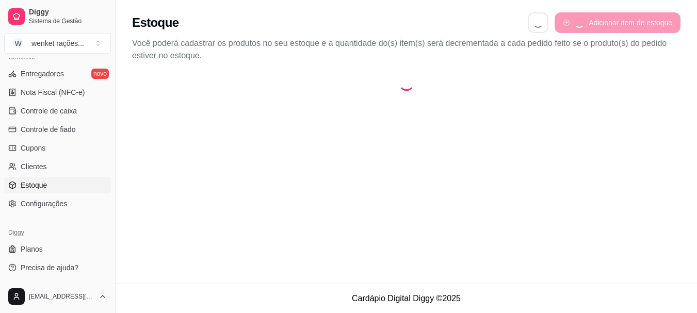
select select "QUANTITY_ORDER"
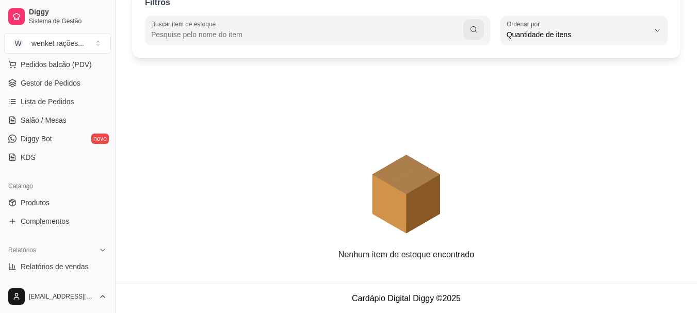
scroll to position [120, 0]
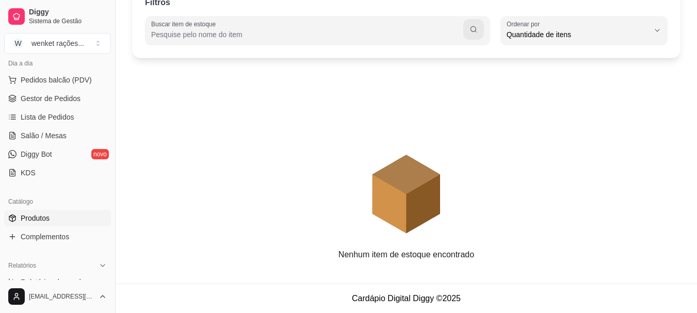
click at [38, 218] on span "Produtos" at bounding box center [35, 218] width 29 height 10
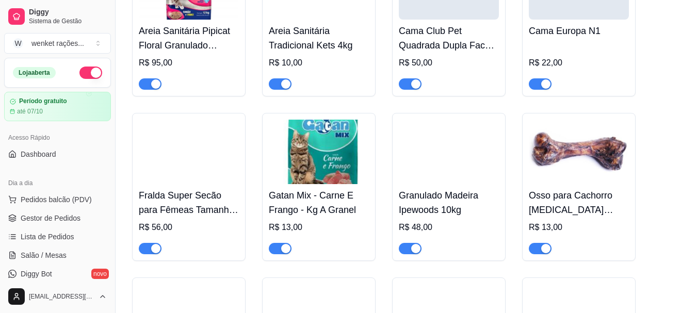
scroll to position [11069, 0]
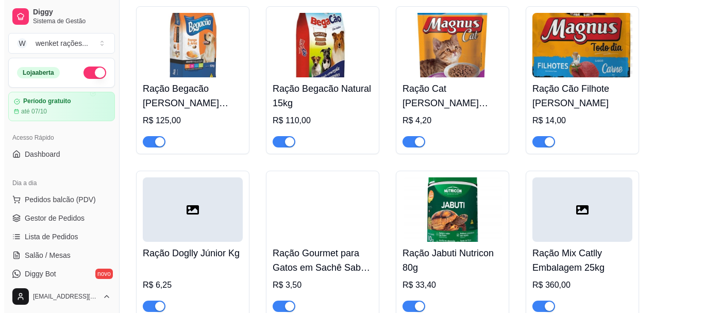
scroll to position [0, 0]
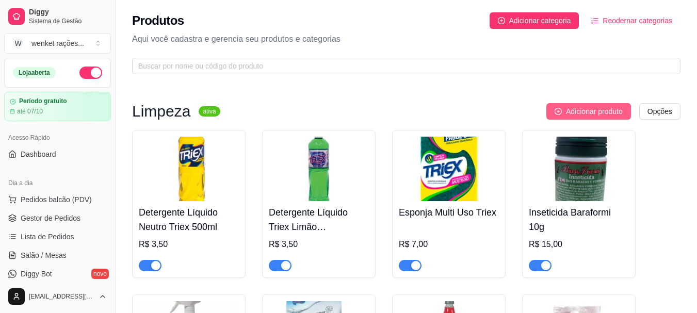
click at [589, 108] on span "Adicionar produto" at bounding box center [594, 111] width 57 height 11
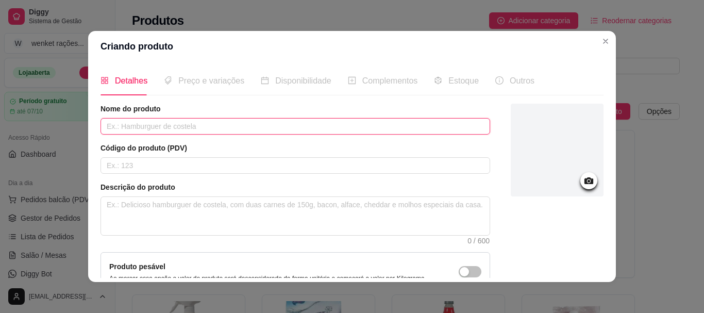
click at [180, 129] on input "text" at bounding box center [296, 126] width 390 height 17
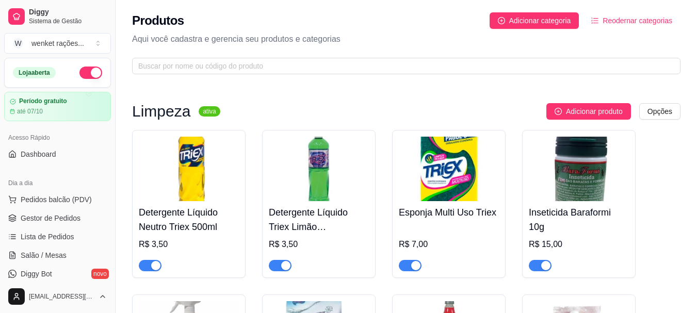
click at [195, 168] on img at bounding box center [189, 169] width 100 height 64
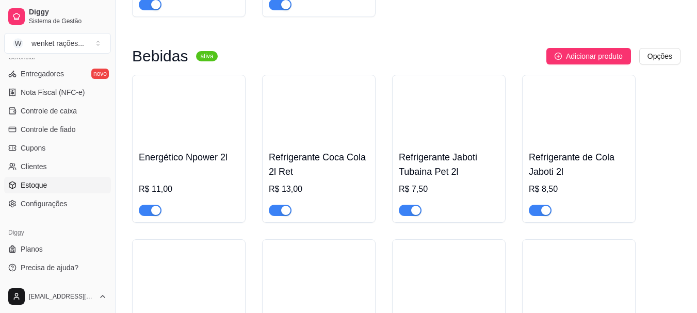
scroll to position [825, 0]
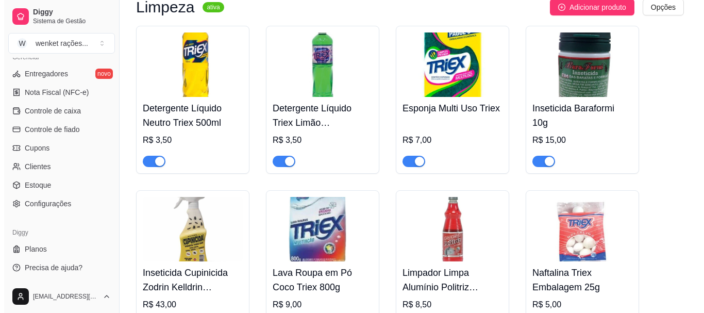
scroll to position [0, 0]
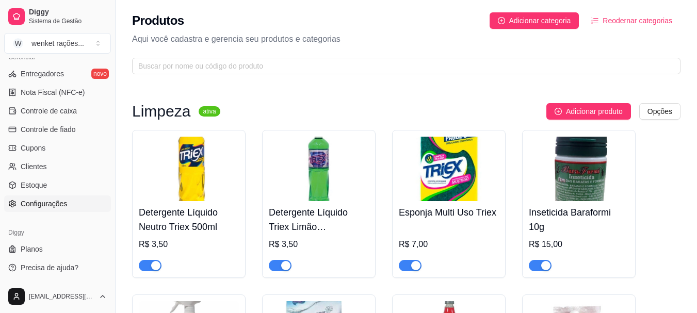
click at [43, 202] on span "Configurações" at bounding box center [44, 204] width 46 height 10
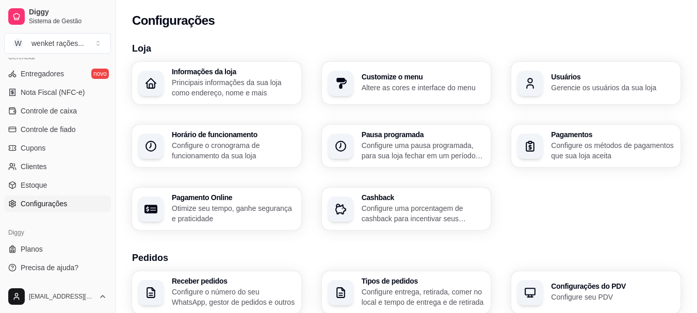
click at [192, 139] on div "Horário de funcionamento Configure o cronograma de funcionamento da sua loja" at bounding box center [233, 146] width 123 height 30
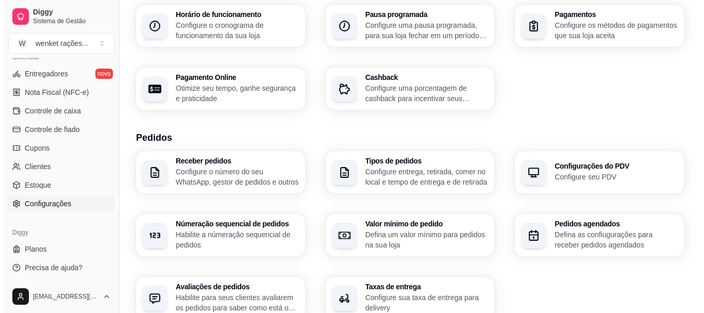
scroll to position [155, 0]
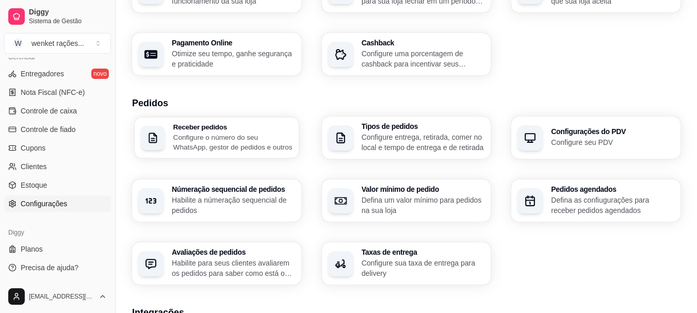
click at [237, 136] on p "Configure o número do seu WhatsApp, gestor de pedidos e outros" at bounding box center [232, 142] width 119 height 20
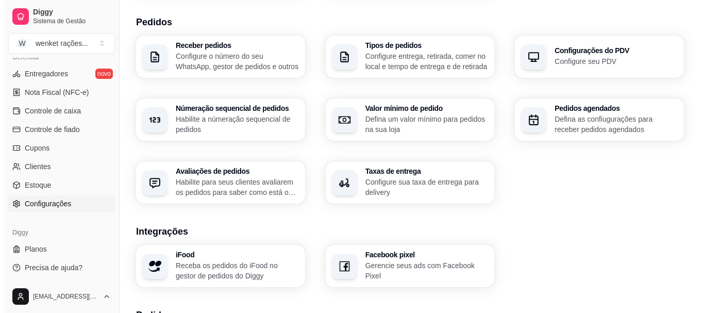
scroll to position [309, 0]
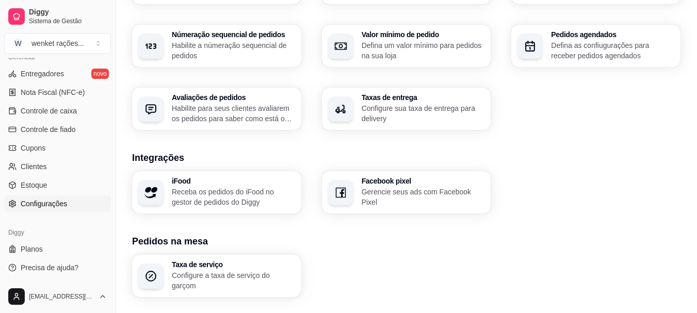
click at [251, 188] on p "Receba os pedidos do iFood no gestor de pedidos do Diggy" at bounding box center [233, 197] width 123 height 21
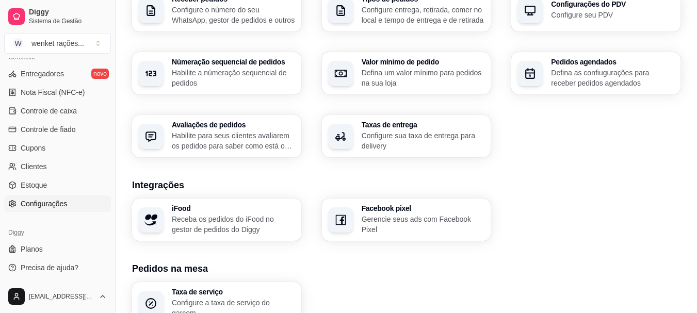
scroll to position [258, 0]
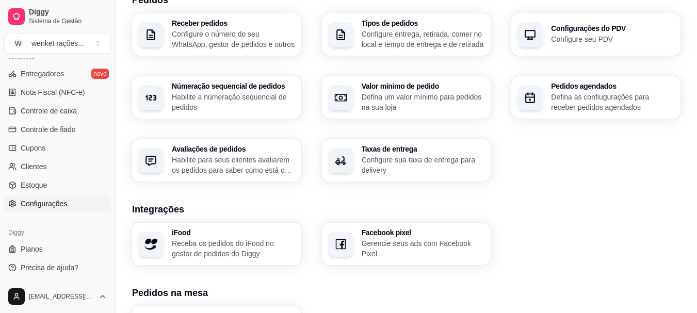
click at [576, 40] on p "Configure seu PDV" at bounding box center [612, 39] width 123 height 10
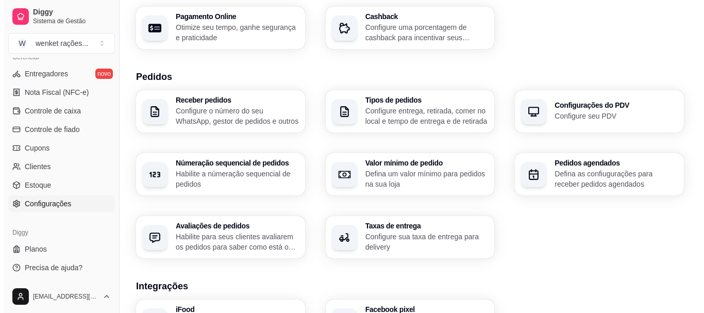
scroll to position [0, 0]
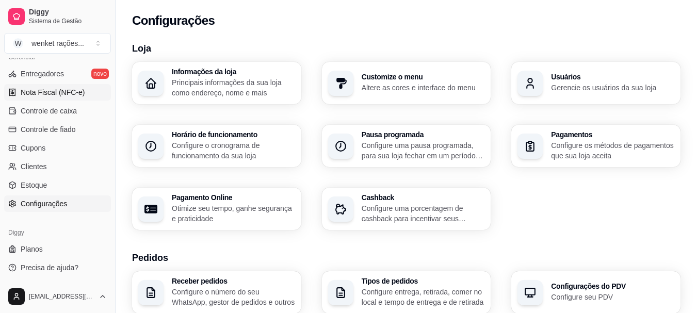
click at [56, 92] on span "Nota Fiscal (NFC-e)" at bounding box center [53, 92] width 64 height 10
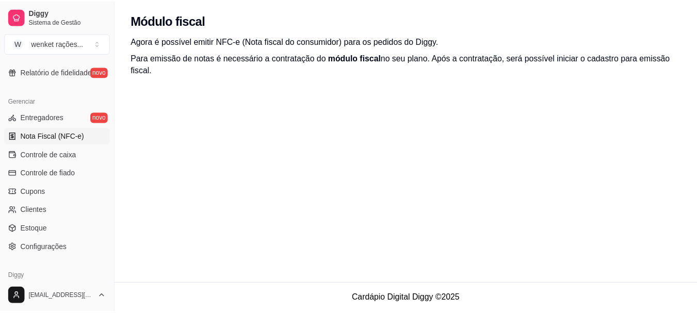
scroll to position [429, 0]
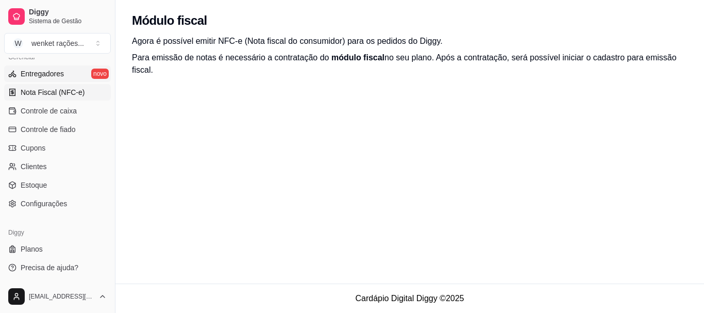
click at [47, 69] on span "Entregadores" at bounding box center [42, 74] width 43 height 10
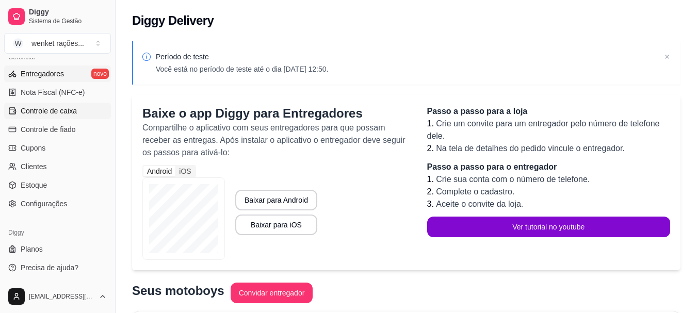
click at [65, 107] on span "Controle de caixa" at bounding box center [49, 111] width 56 height 10
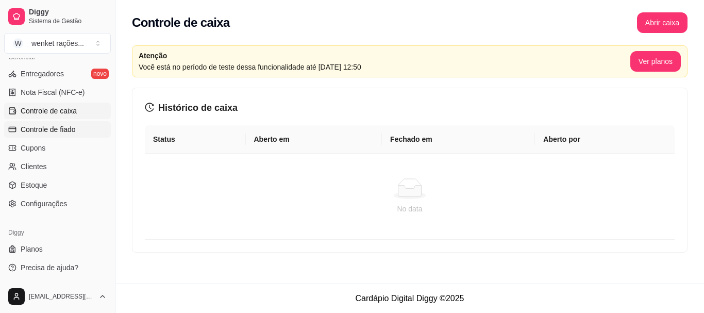
click at [57, 125] on span "Controle de fiado" at bounding box center [48, 129] width 55 height 10
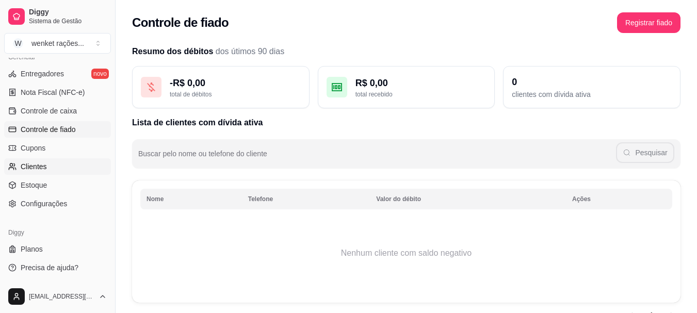
click at [36, 162] on span "Clientes" at bounding box center [34, 166] width 26 height 10
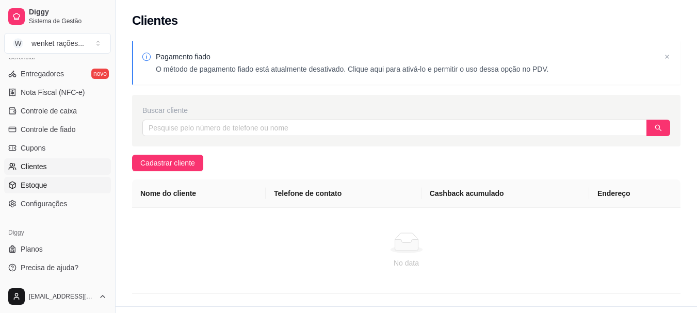
click at [34, 182] on span "Estoque" at bounding box center [34, 185] width 26 height 10
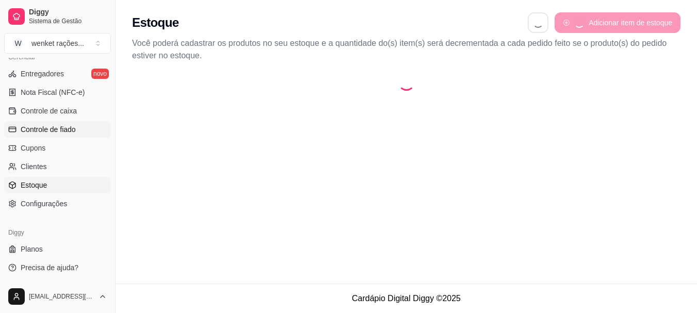
select select "QUANTITY_ORDER"
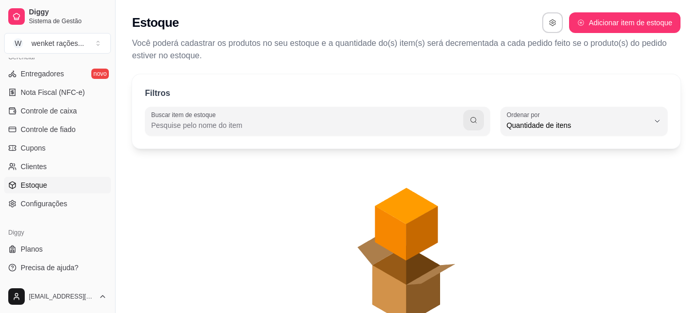
scroll to position [10, 0]
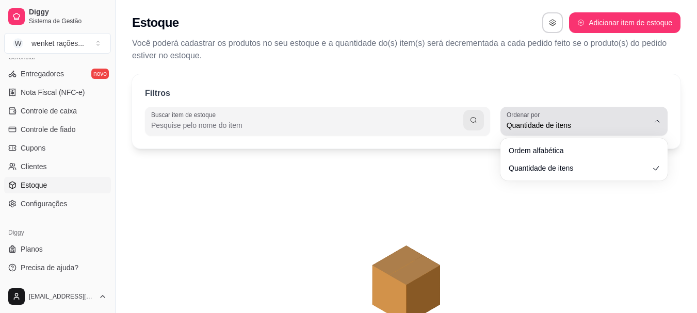
click at [656, 120] on icon "button" at bounding box center [657, 121] width 8 height 8
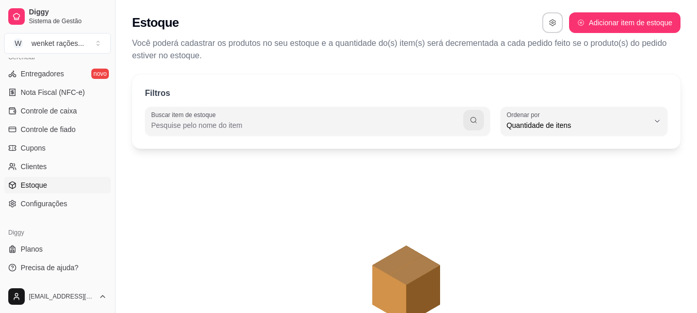
click at [556, 87] on div "Filtros" at bounding box center [406, 93] width 522 height 13
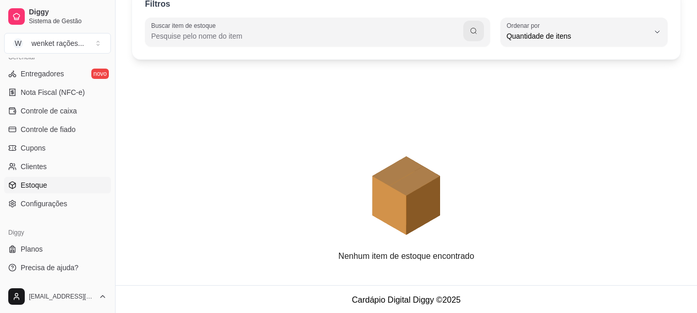
scroll to position [91, 0]
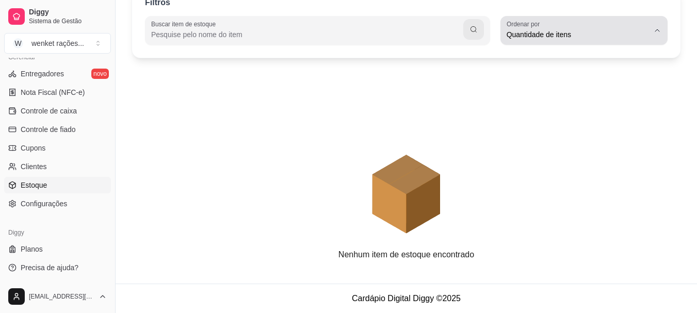
click at [655, 34] on icon "button" at bounding box center [657, 30] width 8 height 8
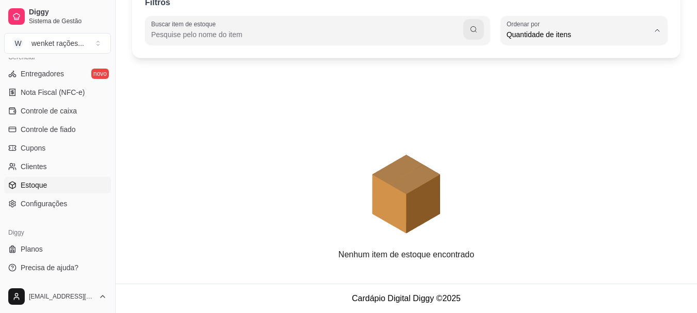
click at [565, 58] on span "Ordem alfabética" at bounding box center [578, 59] width 135 height 10
type input "ALPHABETICAL_ORDER"
select select "ALPHABETICAL_ORDER"
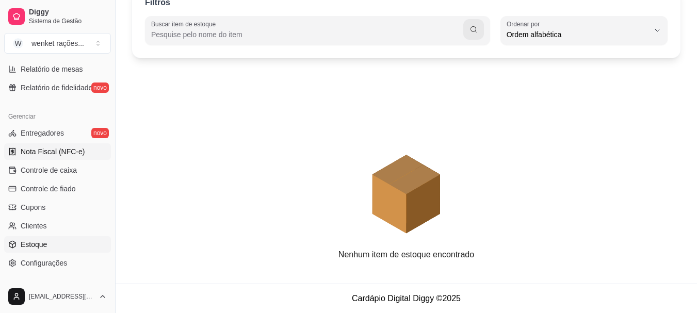
scroll to position [429, 0]
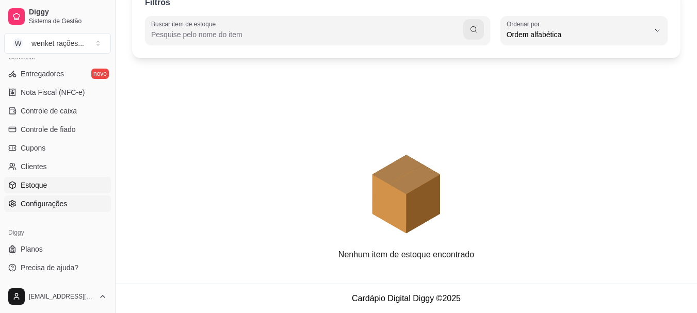
click at [55, 203] on span "Configurações" at bounding box center [44, 204] width 46 height 10
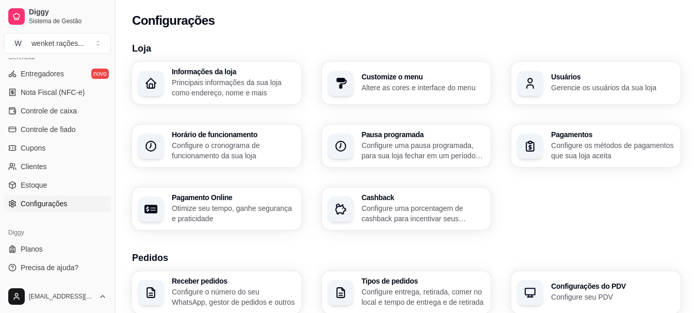
click at [380, 295] on p "Configure entrega, retirada, comer no local e tempo de entrega e de retirada" at bounding box center [422, 297] width 123 height 21
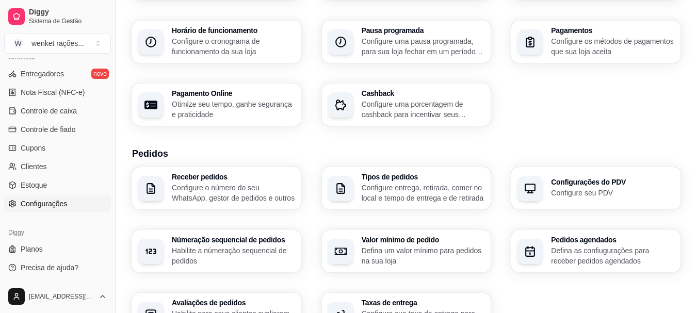
scroll to position [155, 0]
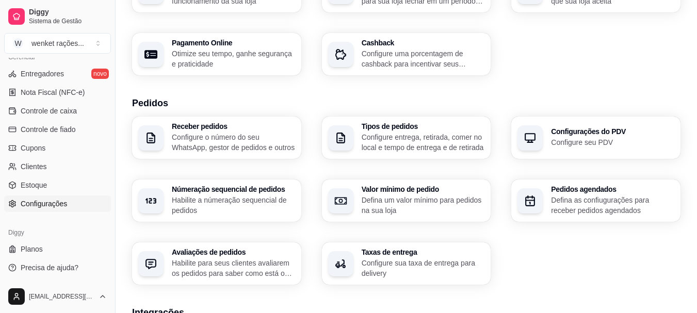
click at [566, 139] on p "Configure seu PDV" at bounding box center [612, 142] width 123 height 10
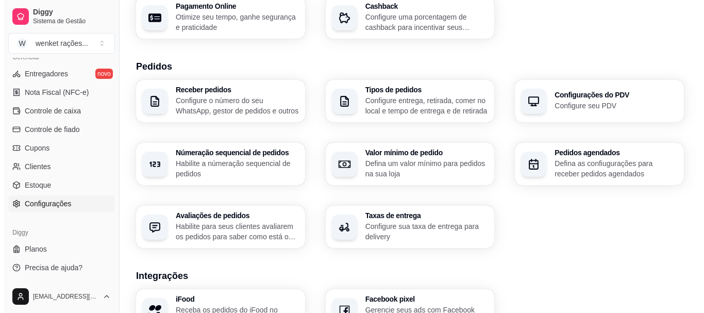
scroll to position [309, 0]
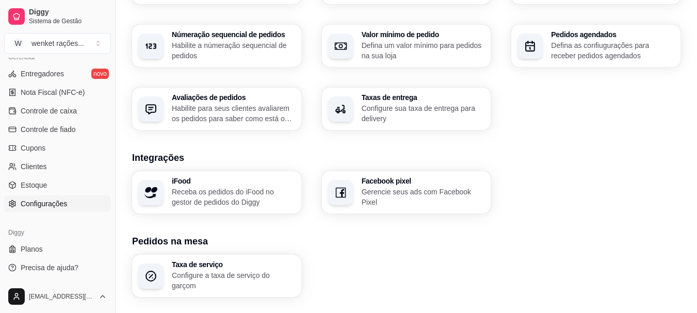
click at [219, 193] on p "Receba os pedidos do iFood no gestor de pedidos do Diggy" at bounding box center [233, 197] width 123 height 21
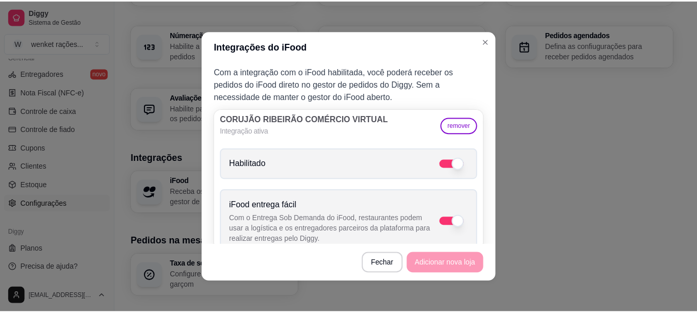
scroll to position [27, 0]
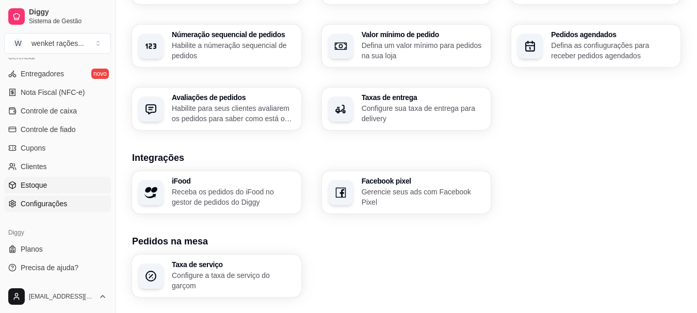
click at [37, 187] on span "Estoque" at bounding box center [34, 185] width 26 height 10
select select "QUANTITY_ORDER"
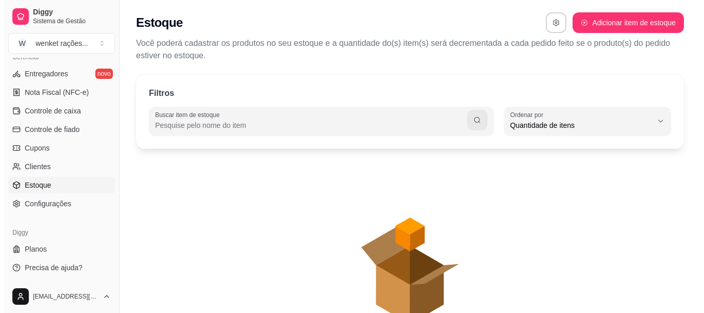
scroll to position [10, 0]
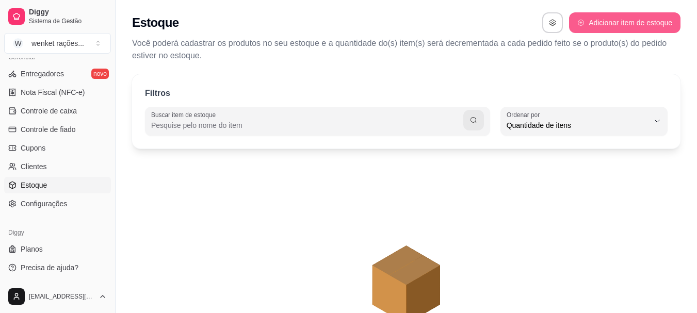
click at [628, 19] on button "Adicionar item de estoque" at bounding box center [624, 22] width 111 height 21
select select "UN"
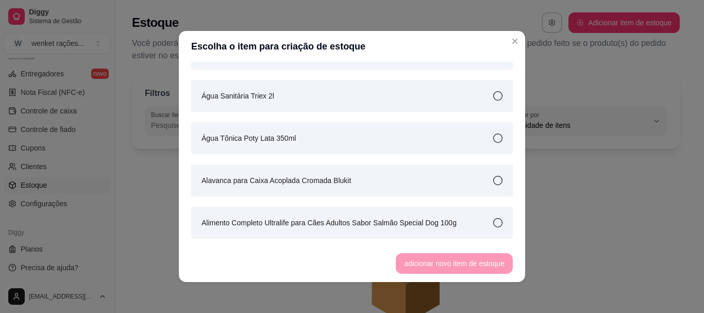
scroll to position [258, 0]
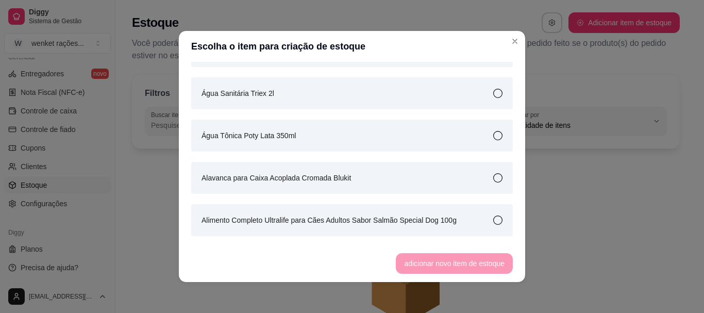
click at [493, 93] on icon at bounding box center [497, 93] width 9 height 9
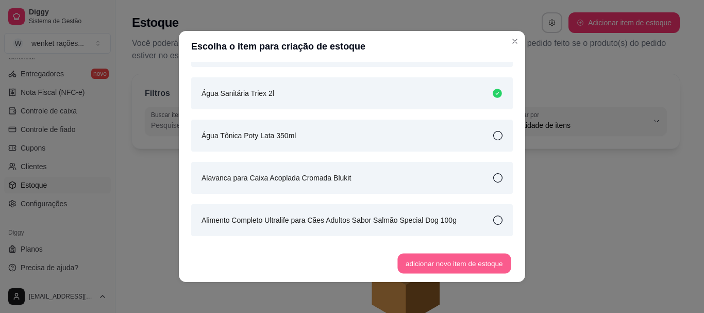
click at [465, 269] on button "adicionar novo item de estoque" at bounding box center [454, 264] width 113 height 20
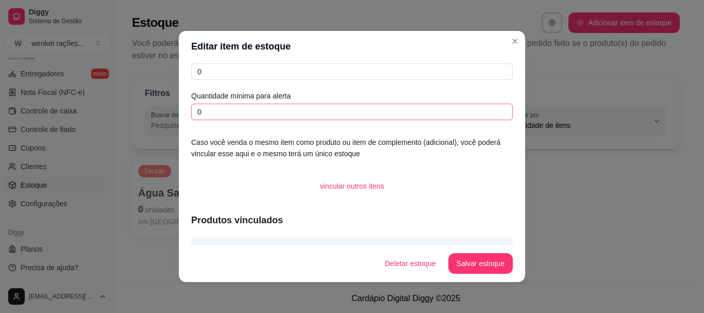
scroll to position [0, 0]
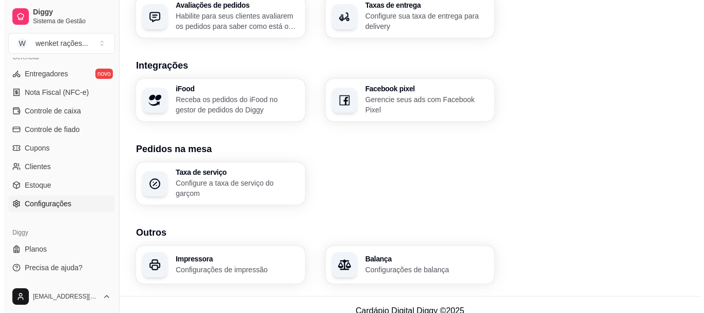
scroll to position [409, 0]
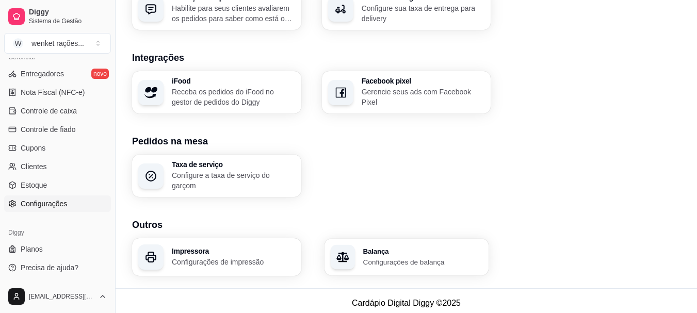
click at [417, 257] on p "Configurações de balança" at bounding box center [423, 262] width 120 height 10
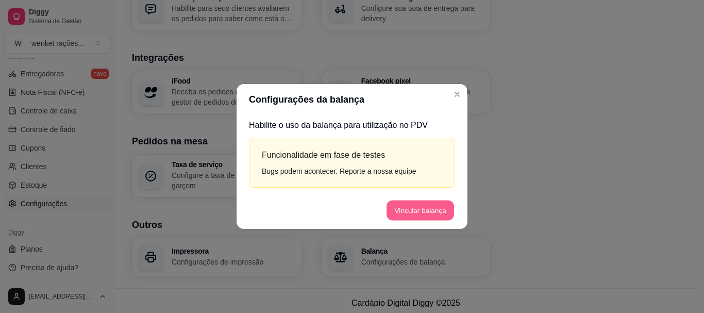
click at [421, 211] on button "Vincular balança" at bounding box center [421, 211] width 68 height 20
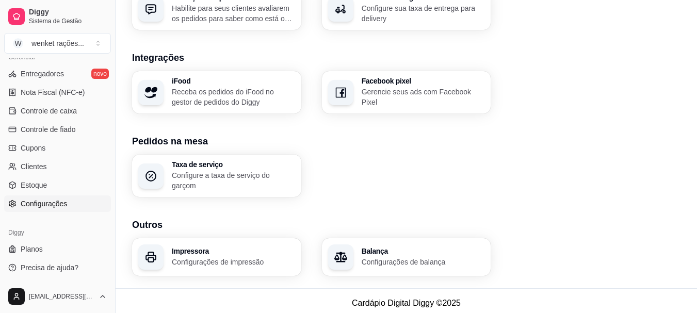
click at [217, 258] on p "Configurações de impressão" at bounding box center [233, 262] width 123 height 10
click at [226, 95] on p "Receba os pedidos do iFood no gestor de pedidos do Diggy" at bounding box center [232, 97] width 119 height 20
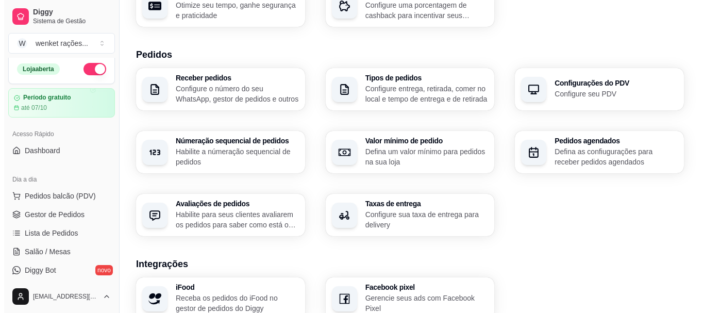
scroll to position [0, 0]
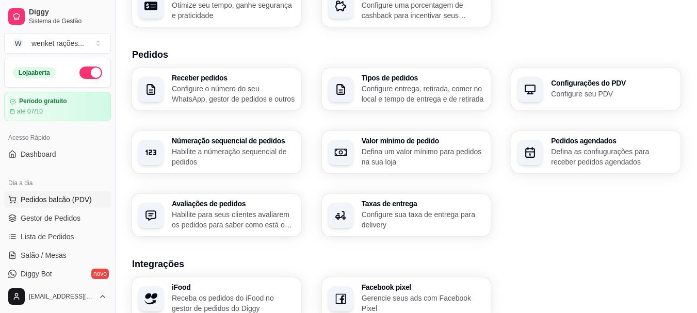
click at [58, 197] on span "Pedidos balcão (PDV)" at bounding box center [56, 199] width 71 height 10
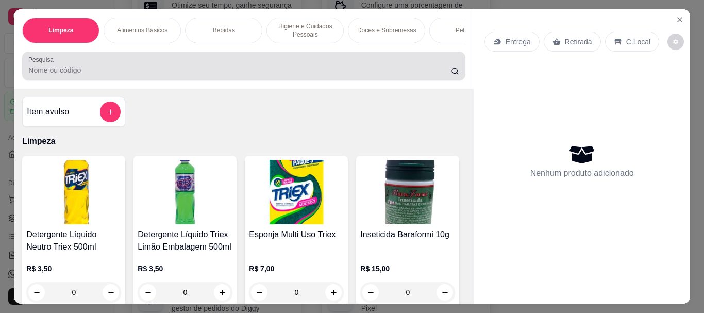
click at [121, 75] on input "Pesquisa" at bounding box center [239, 70] width 423 height 10
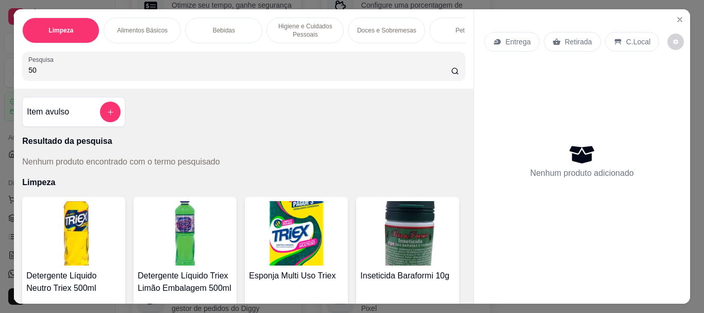
type input "5"
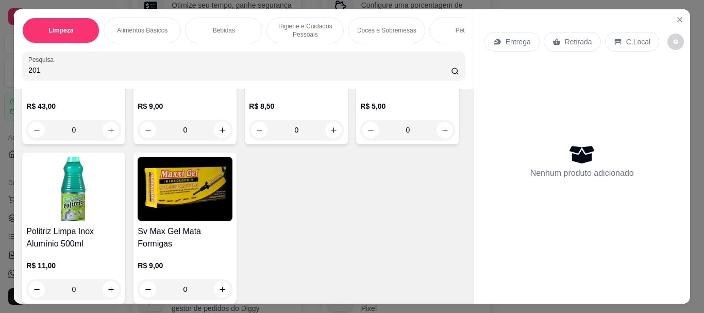
scroll to position [361, 0]
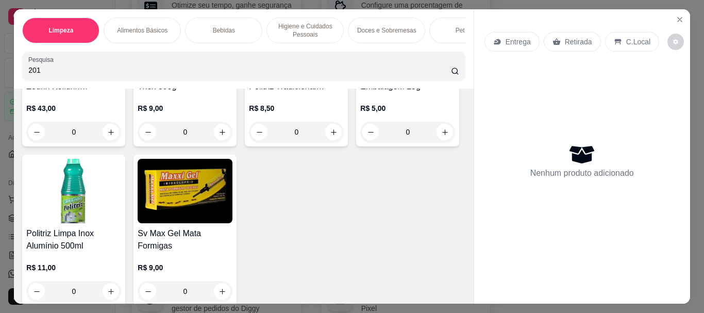
click at [94, 75] on input "201" at bounding box center [239, 70] width 423 height 10
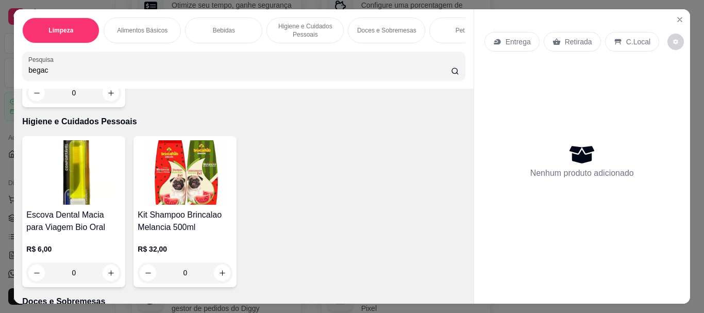
scroll to position [1484, 0]
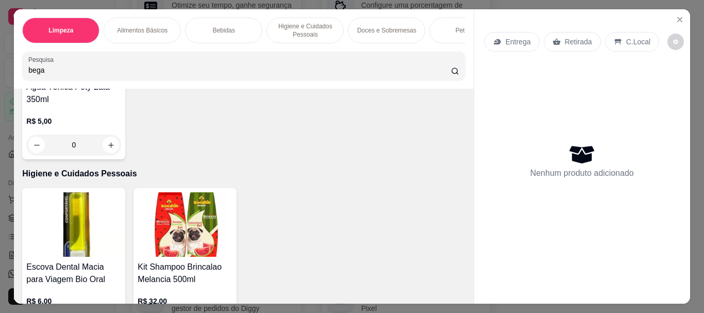
click at [88, 73] on input "bega" at bounding box center [239, 70] width 423 height 10
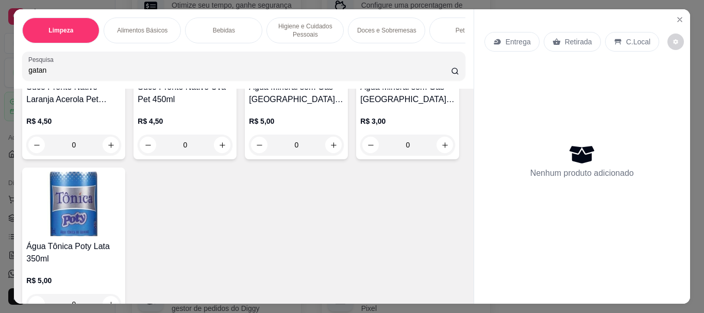
type input "gatan"
click at [326, 75] on input "gatan" at bounding box center [239, 70] width 423 height 10
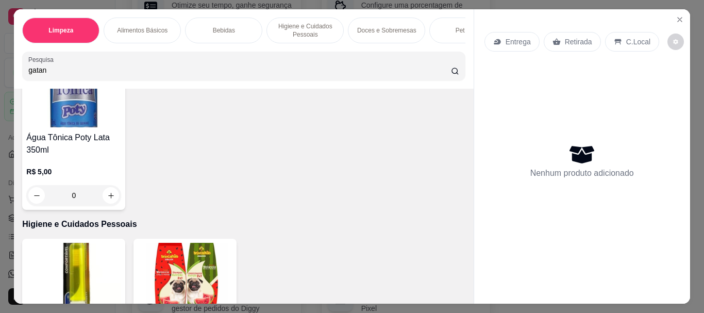
scroll to position [1428, 0]
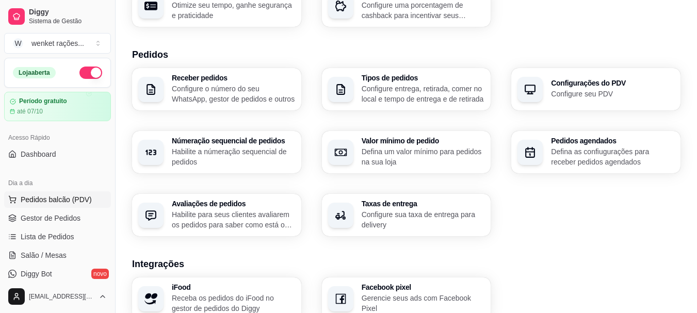
click at [65, 191] on button "Pedidos balcão (PDV)" at bounding box center [57, 199] width 107 height 17
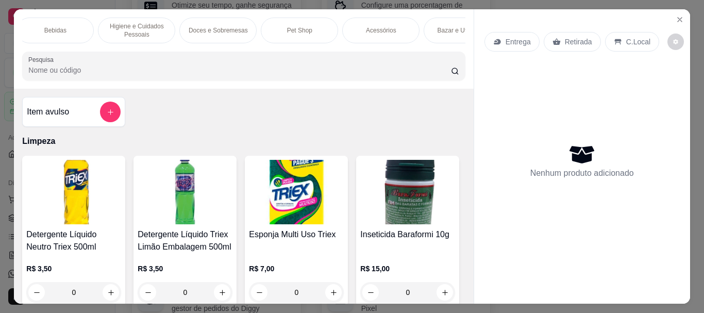
scroll to position [0, 186]
click at [285, 28] on p "Pet Shop" at bounding box center [282, 30] width 25 height 8
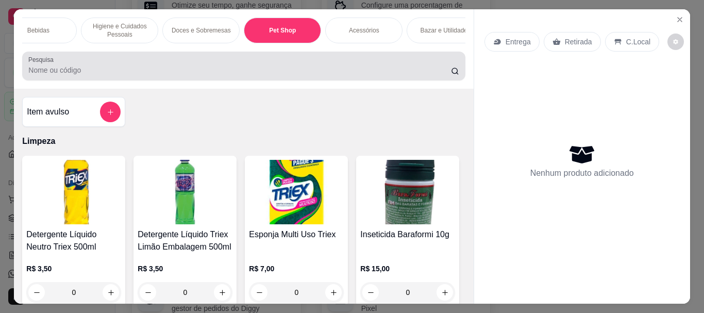
scroll to position [27, 0]
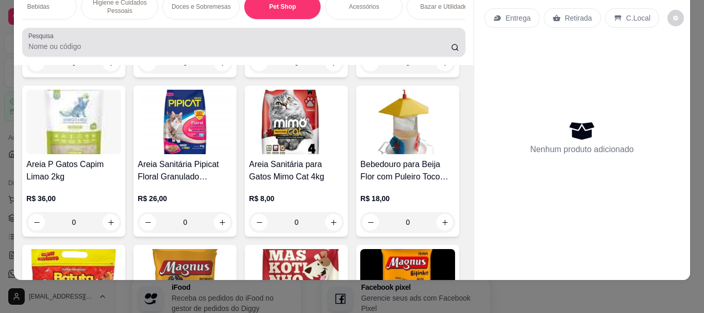
click at [137, 40] on div at bounding box center [243, 42] width 431 height 21
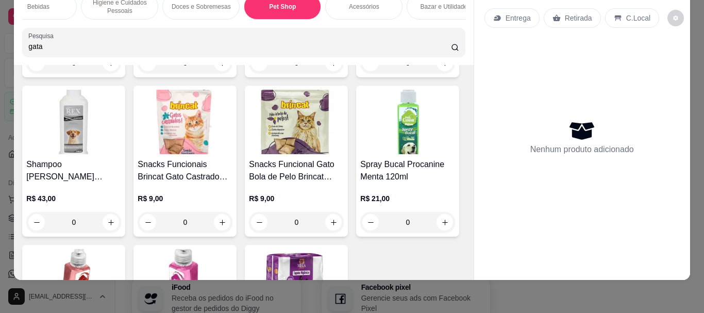
scroll to position [2242, 0]
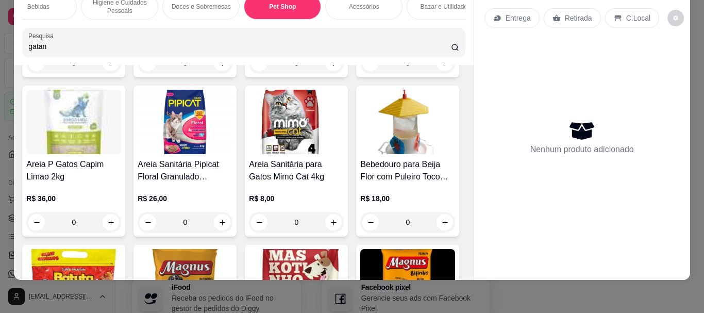
type input "gatan"
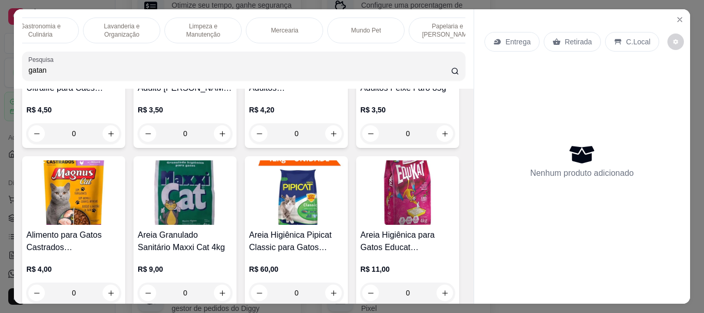
scroll to position [0, 1264]
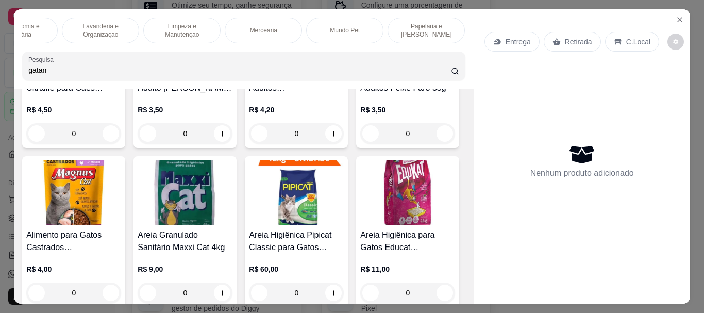
click at [175, 133] on div "Item avulso Resultado da pesquisa Gatan Mix - Carne E Frango - Kg A Granel R$ 1…" at bounding box center [243, 196] width 459 height 215
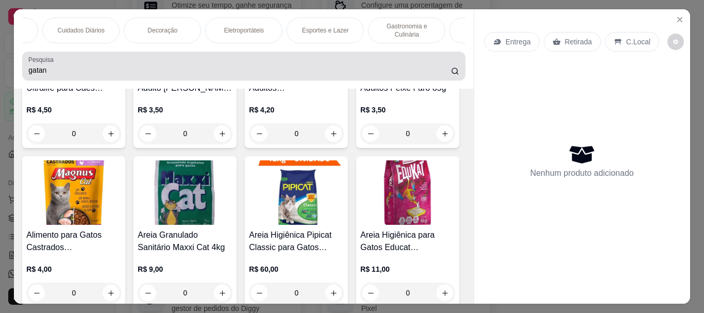
click at [61, 75] on input "gatan" at bounding box center [239, 70] width 423 height 10
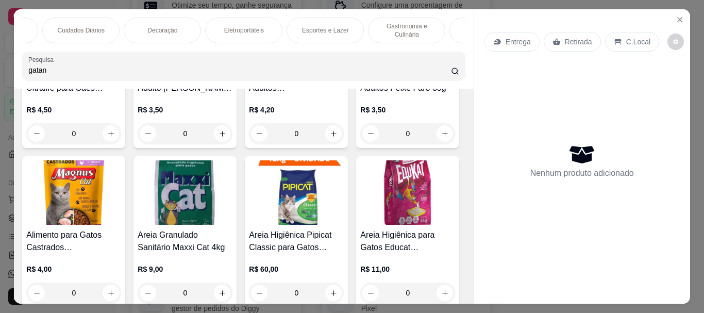
click at [61, 75] on input "gatan" at bounding box center [239, 70] width 423 height 10
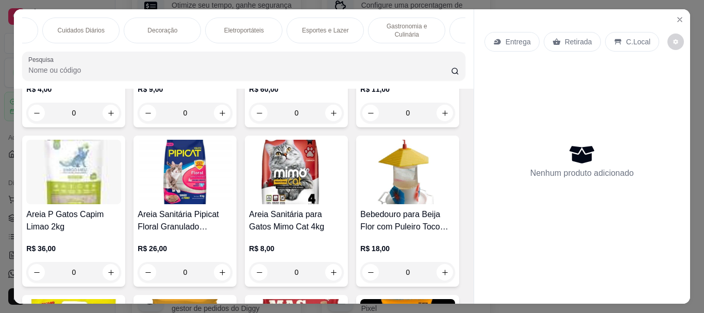
scroll to position [1855, 0]
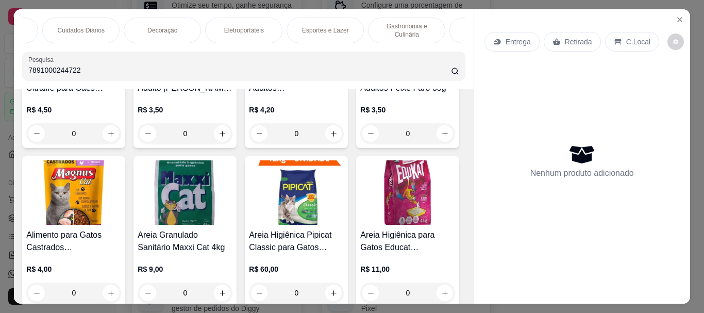
type input "7891000244722"
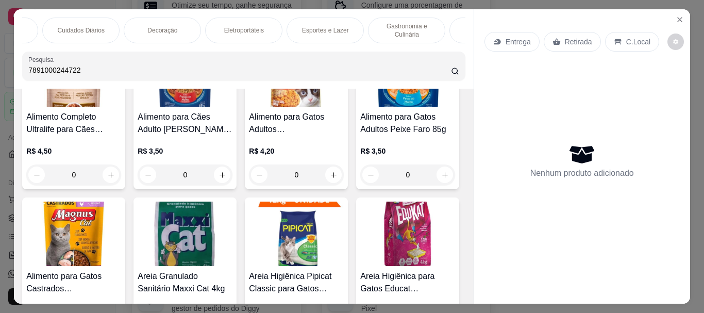
scroll to position [1897, 0]
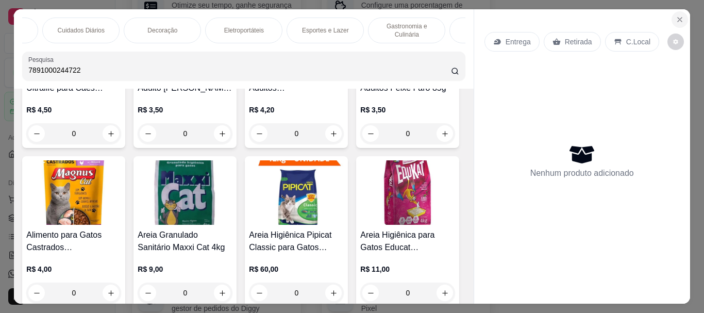
click at [674, 11] on button "Close" at bounding box center [680, 19] width 17 height 17
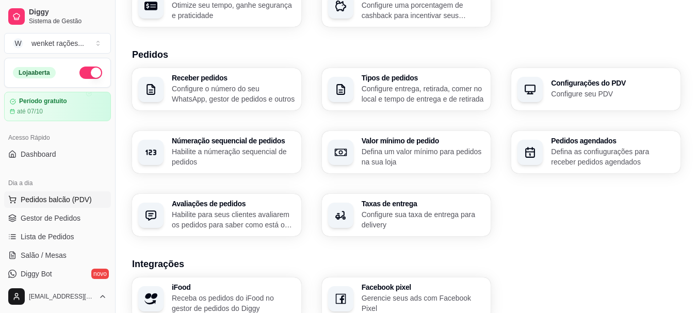
click at [68, 202] on span "Pedidos balcão (PDV)" at bounding box center [56, 199] width 71 height 10
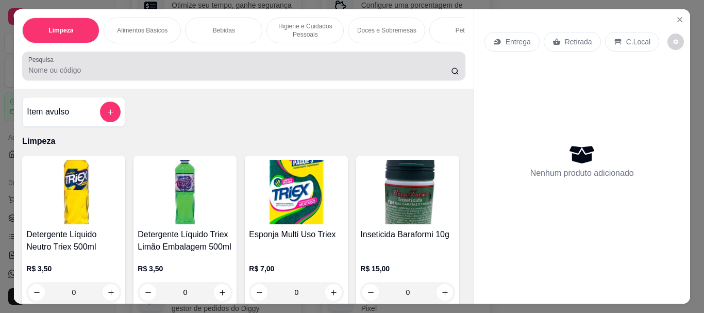
click at [112, 65] on div at bounding box center [243, 66] width 431 height 21
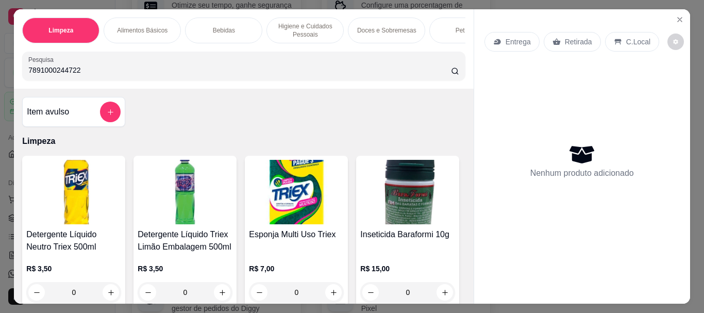
type input "7891000244722"
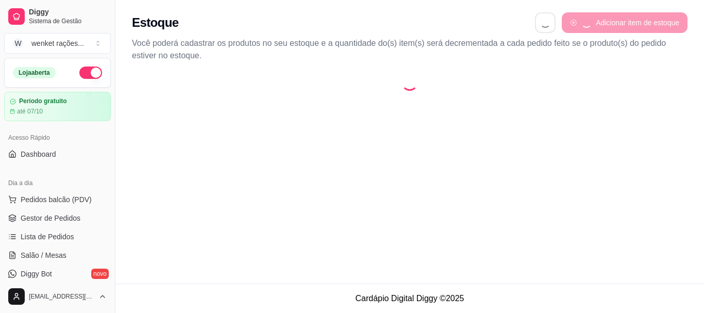
select select "QUANTITY_ORDER"
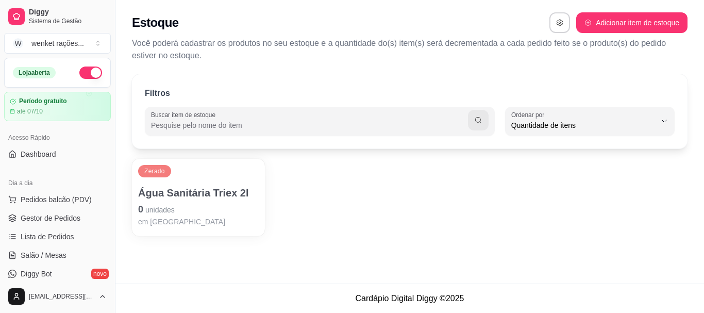
scroll to position [10, 0]
click at [57, 212] on link "Gestor de Pedidos" at bounding box center [57, 218] width 107 height 17
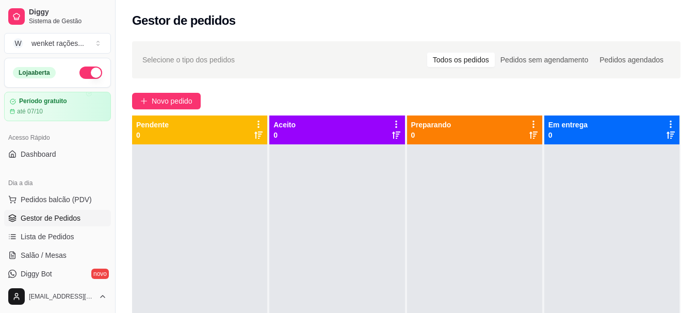
click at [217, 61] on span "Selecione o tipo dos pedidos" at bounding box center [188, 59] width 92 height 11
click at [169, 97] on span "Novo pedido" at bounding box center [172, 100] width 41 height 11
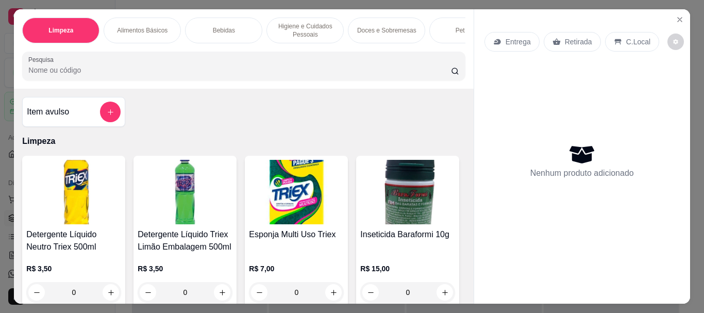
click at [141, 71] on input "Pesquisa" at bounding box center [239, 70] width 423 height 10
type input "7891000244722"
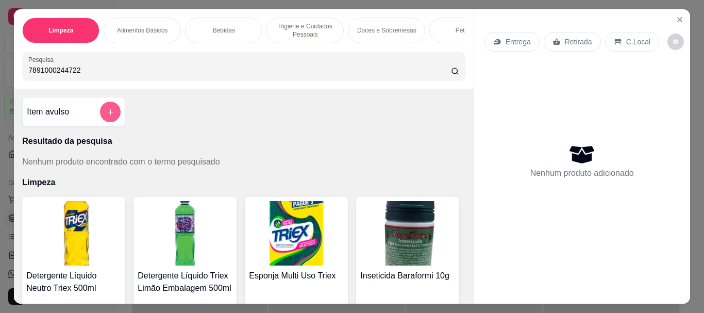
click at [107, 116] on icon "add-separate-item" at bounding box center [111, 112] width 8 height 8
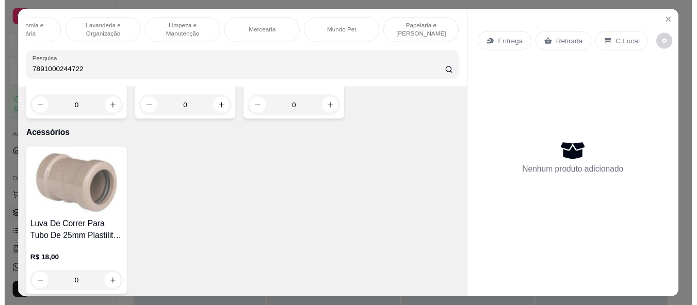
scroll to position [5157, 0]
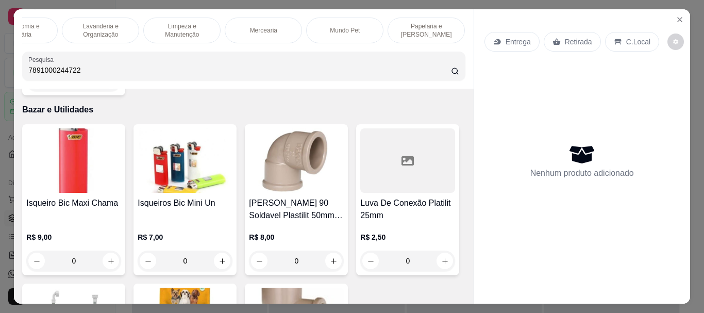
click at [578, 38] on p "Retirada" at bounding box center [578, 42] width 27 height 10
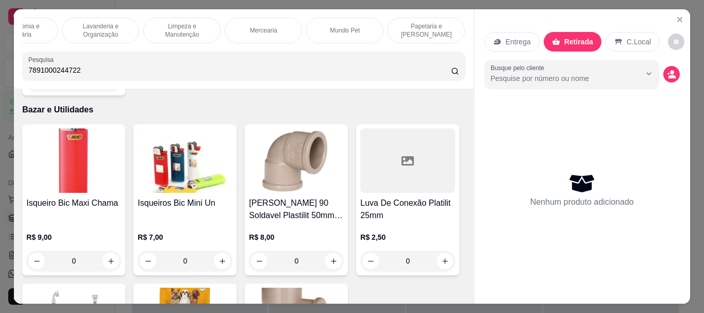
click at [632, 37] on p "C.Local" at bounding box center [639, 42] width 24 height 10
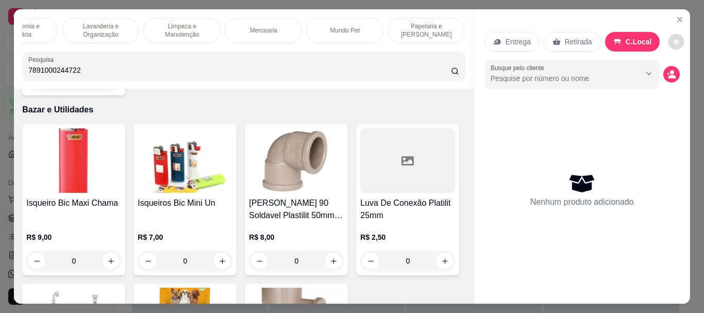
click at [669, 34] on button "decrease-product-quantity" at bounding box center [677, 42] width 16 height 16
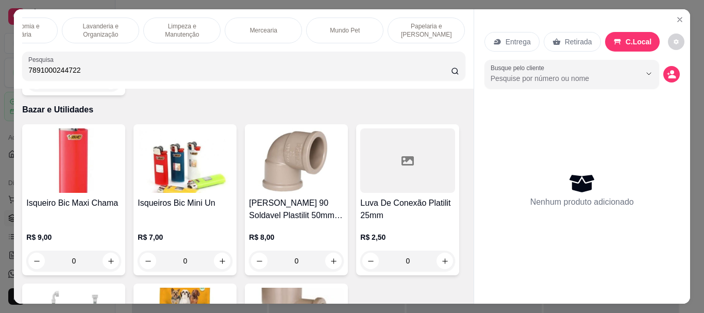
click at [462, 43] on div "Limpeza Alimentos Básicos Bebidas Higiene e Cuidados Pessoais Doces e Sobremesa…" at bounding box center [243, 31] width 443 height 26
click at [676, 15] on icon "Close" at bounding box center [680, 19] width 8 height 8
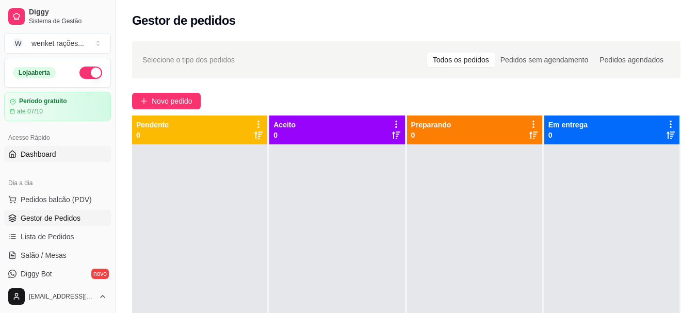
click at [47, 155] on span "Dashboard" at bounding box center [39, 154] width 36 height 10
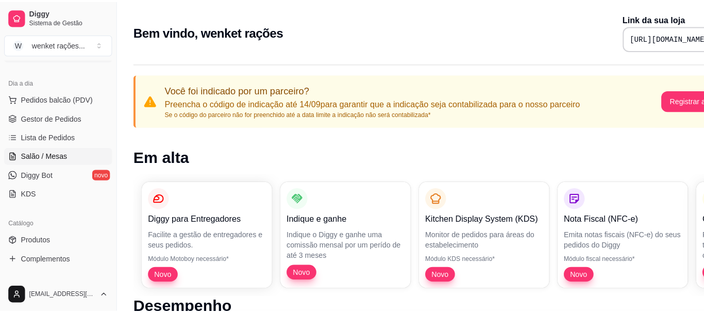
scroll to position [103, 0]
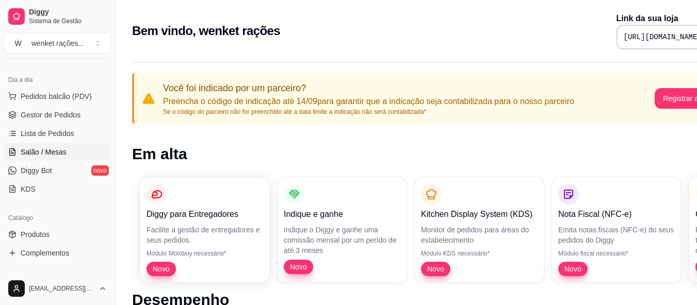
click at [43, 152] on span "Salão / Mesas" at bounding box center [44, 152] width 46 height 10
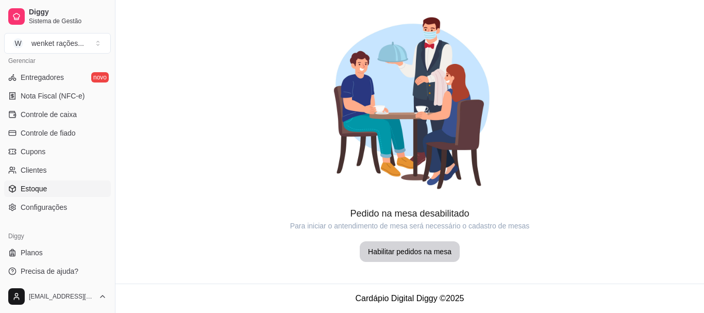
scroll to position [429, 0]
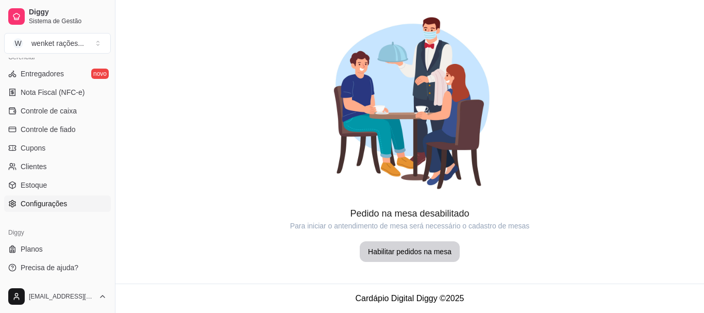
click at [51, 203] on span "Configurações" at bounding box center [44, 204] width 46 height 10
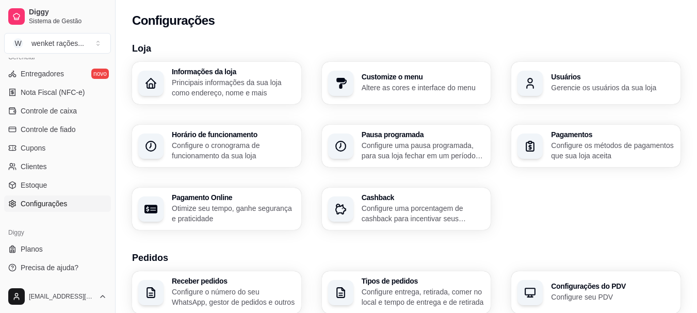
click at [194, 83] on p "Principais informações da sua loja como endereço, nome e mais" at bounding box center [233, 87] width 123 height 21
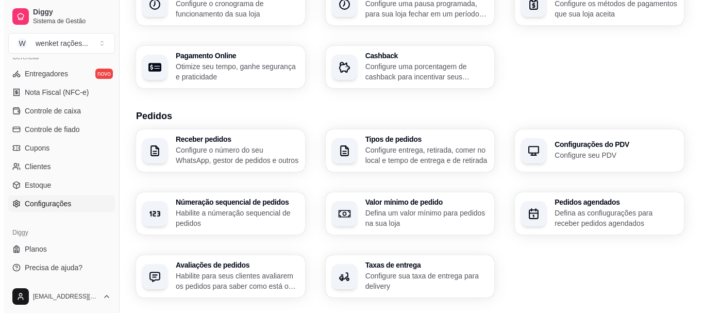
scroll to position [155, 0]
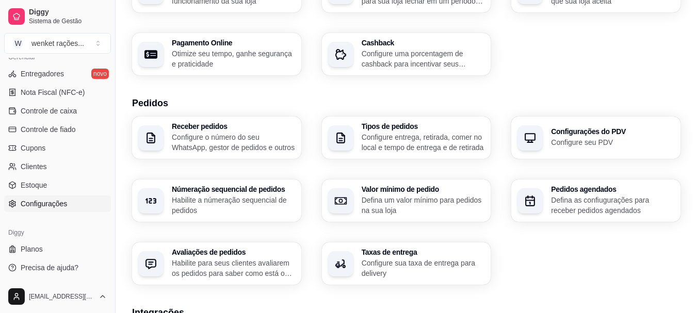
click at [408, 144] on p "Configure entrega, retirada, comer no local e tempo de entrega e de retirada" at bounding box center [422, 142] width 123 height 21
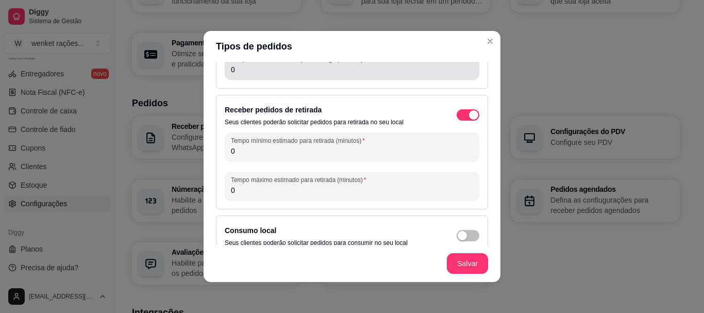
scroll to position [107, 0]
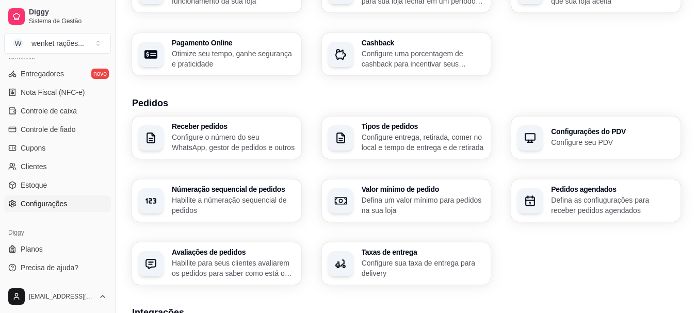
click at [557, 138] on p "Configure seu PDV" at bounding box center [612, 142] width 123 height 10
click at [222, 137] on p "Configure o número do seu WhatsApp, gestor de pedidos e outros" at bounding box center [232, 142] width 119 height 20
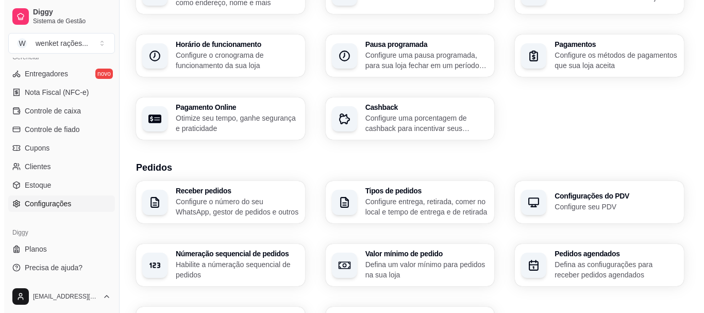
scroll to position [0, 0]
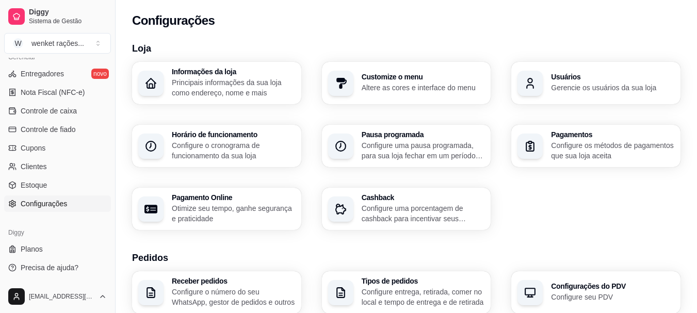
click at [422, 84] on p "Altere as cores e interface do menu" at bounding box center [422, 88] width 123 height 10
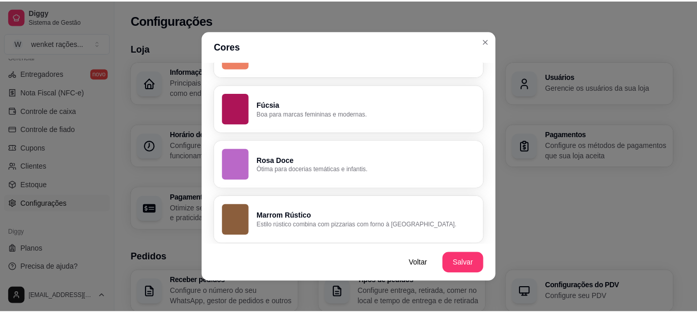
scroll to position [799, 0]
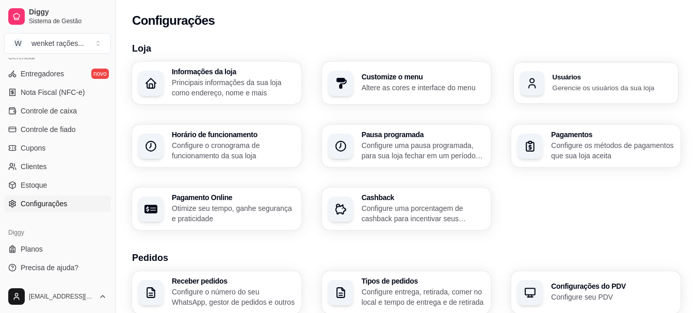
click at [547, 95] on div "Usuários Gerencie os usuários da sua loja" at bounding box center [596, 82] width 164 height 41
click at [22, 112] on span "Controle de caixa" at bounding box center [49, 111] width 56 height 10
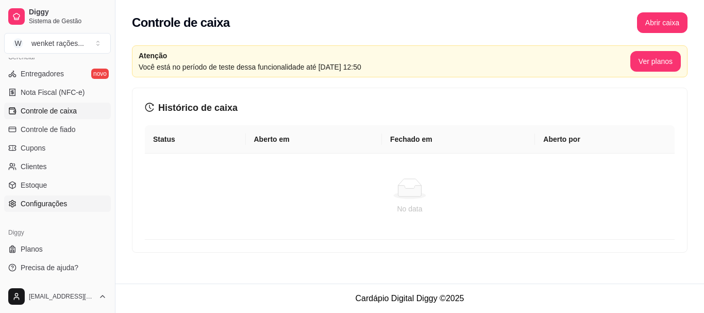
click at [55, 203] on span "Configurações" at bounding box center [44, 204] width 46 height 10
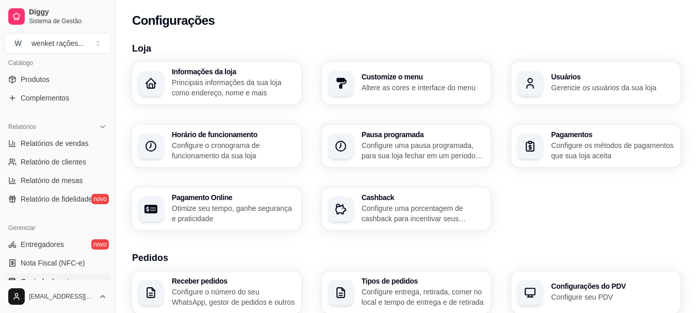
scroll to position [223, 0]
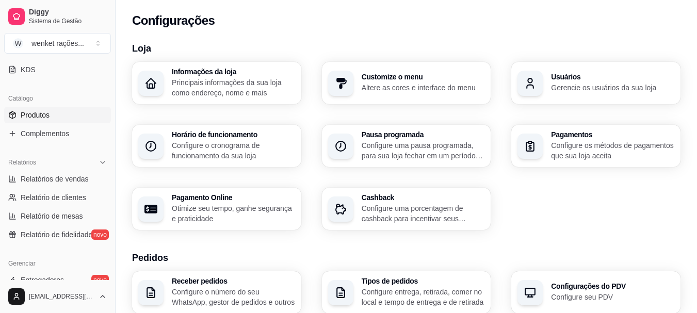
click at [38, 113] on span "Produtos" at bounding box center [35, 115] width 29 height 10
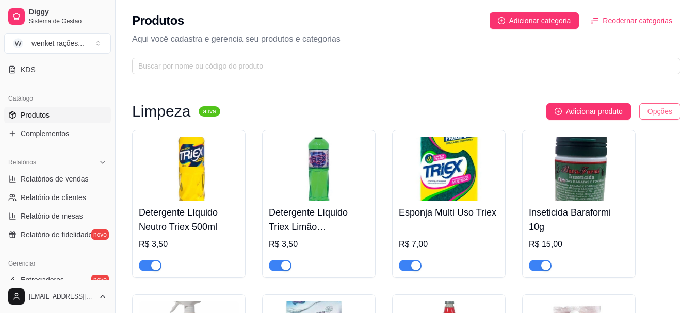
click at [661, 113] on html "Diggy Sistema de Gestão W wenket rações ... Loja aberta Período gratuito até 07…" at bounding box center [348, 156] width 697 height 313
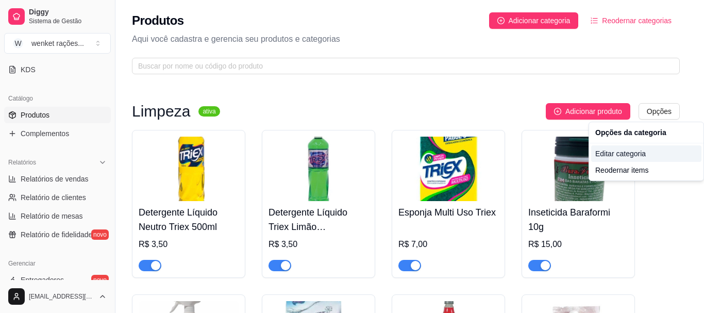
click at [618, 152] on div "Editar categoria" at bounding box center [646, 153] width 110 height 17
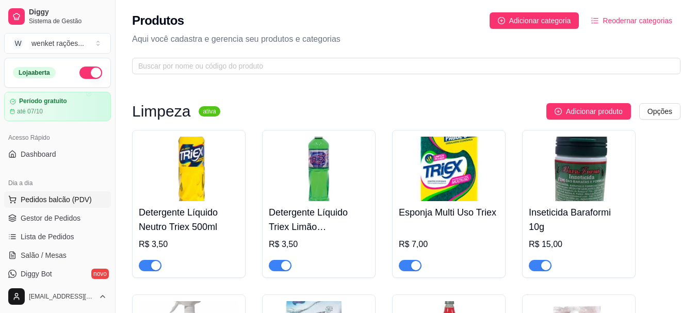
click at [43, 197] on span "Pedidos balcão (PDV)" at bounding box center [56, 199] width 71 height 10
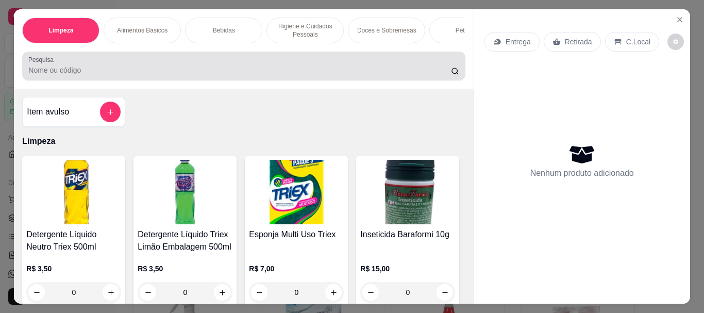
click at [457, 74] on line at bounding box center [458, 74] width 2 height 2
click at [228, 75] on input "Pesquisa" at bounding box center [239, 70] width 423 height 10
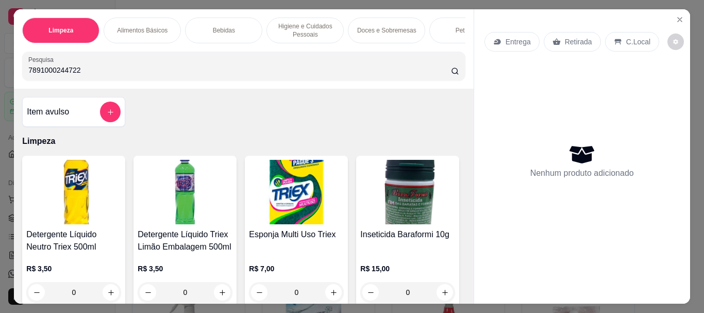
type input "7891000244722"
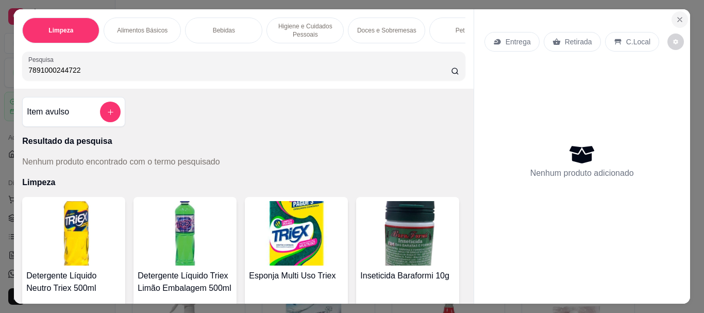
click at [679, 15] on icon "Close" at bounding box center [680, 19] width 8 height 8
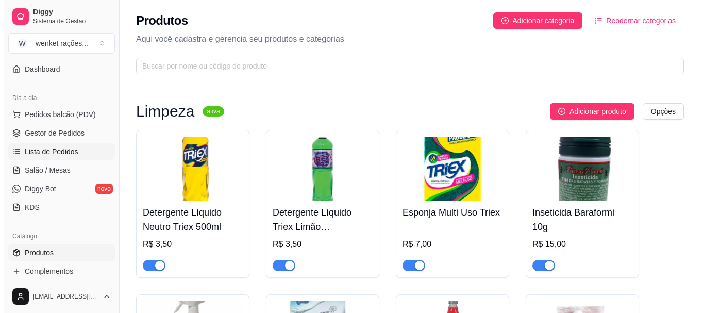
scroll to position [103, 0]
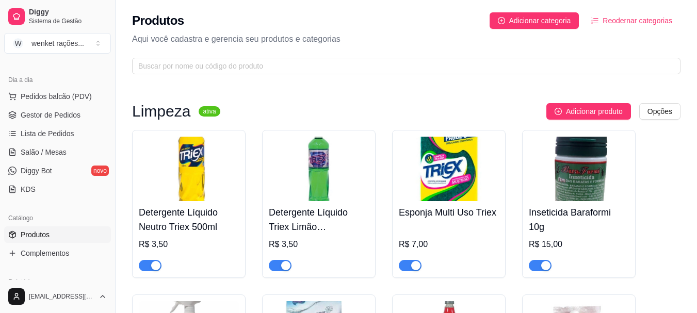
click at [32, 233] on span "Produtos" at bounding box center [35, 234] width 29 height 10
click at [663, 108] on html "Diggy Sistema de Gestão W wenket rações ... Loja aberta Período gratuito até 07…" at bounding box center [348, 156] width 697 height 313
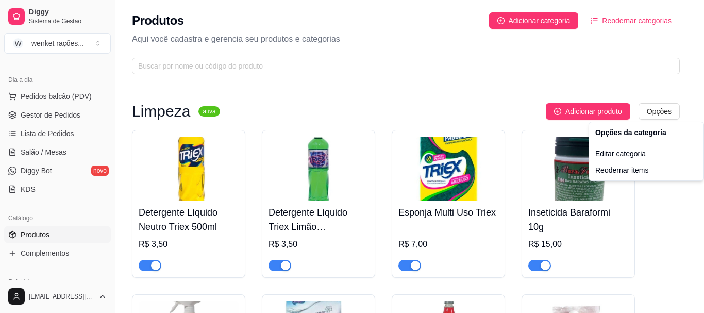
click at [579, 110] on html "Diggy Sistema de Gestão W wenket rações ... Loja aberta Período gratuito até 07…" at bounding box center [352, 156] width 704 height 313
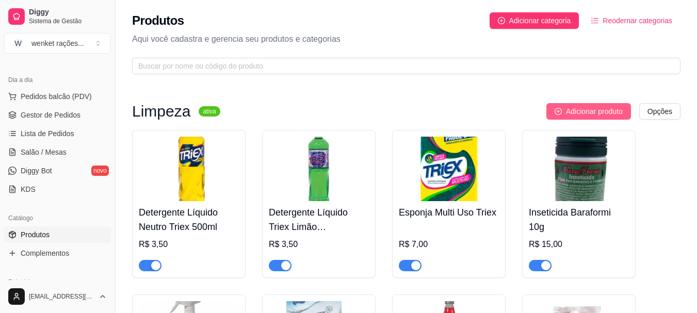
click at [589, 105] on button "Adicionar produto" at bounding box center [588, 111] width 85 height 17
click at [319, 169] on img at bounding box center [319, 169] width 100 height 64
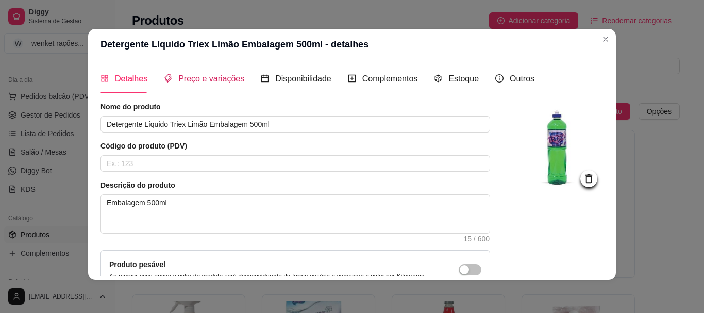
click at [190, 76] on span "Preço e variações" at bounding box center [211, 78] width 66 height 9
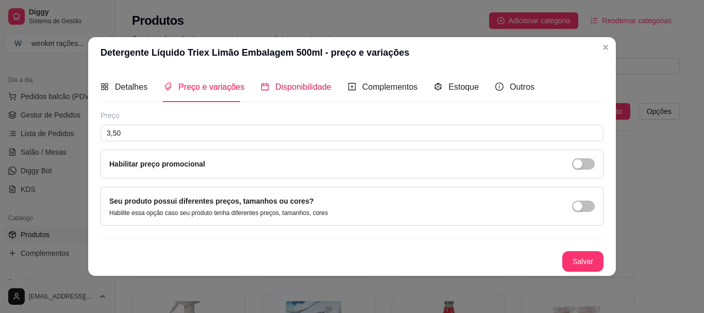
click at [306, 87] on span "Disponibilidade" at bounding box center [303, 87] width 56 height 9
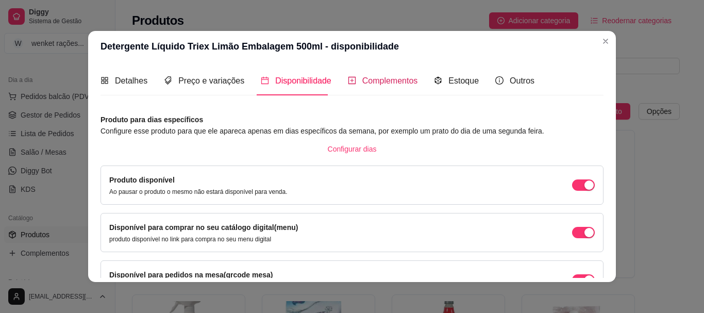
click at [391, 85] on span "Complementos" at bounding box center [391, 80] width 56 height 9
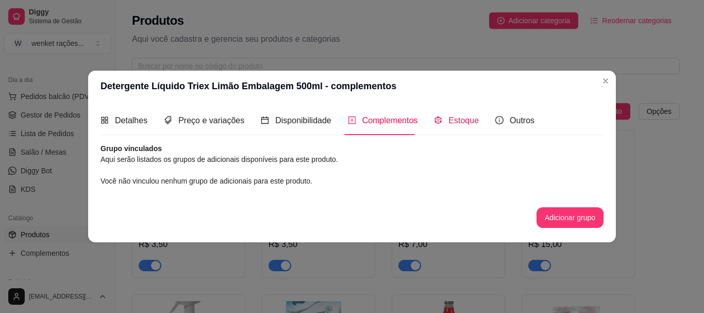
click at [465, 120] on span "Estoque" at bounding box center [464, 120] width 30 height 9
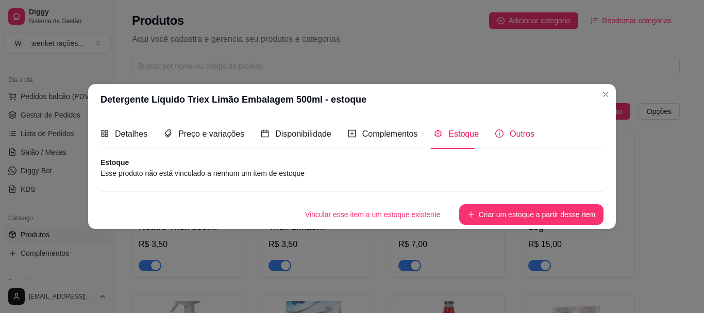
click at [510, 134] on span "Outros" at bounding box center [522, 133] width 25 height 9
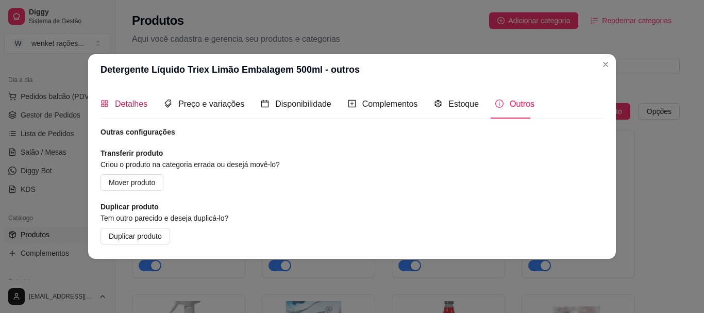
click at [128, 104] on span "Detalhes" at bounding box center [131, 104] width 32 height 9
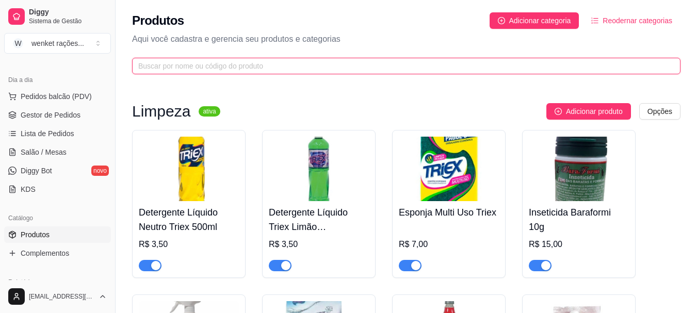
click at [345, 60] on input "text" at bounding box center [402, 65] width 528 height 11
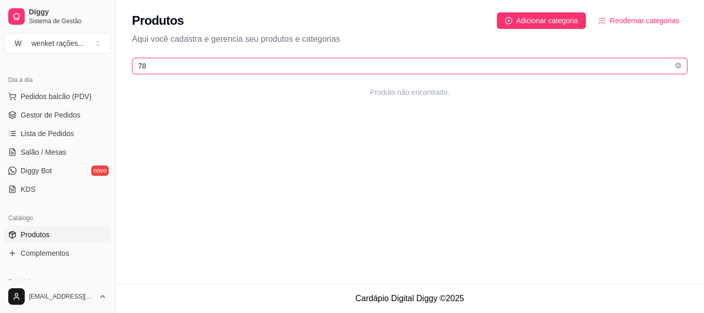
type input "7"
